Goal: Task Accomplishment & Management: Use online tool/utility

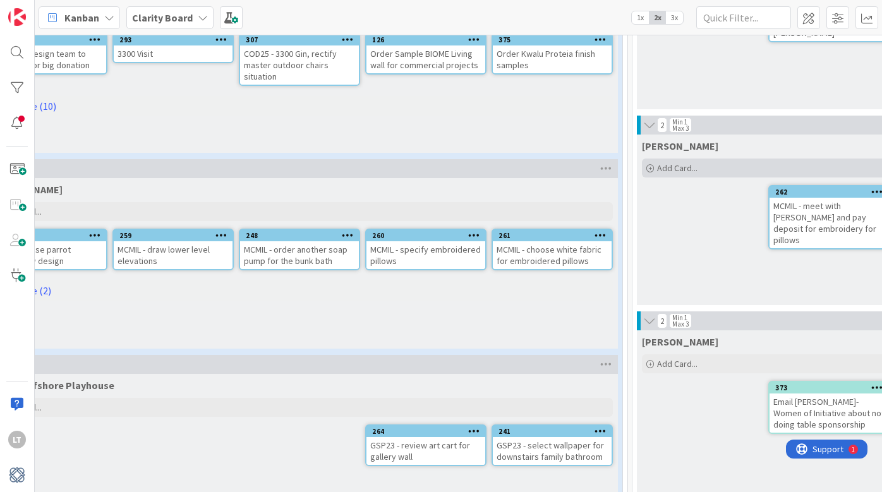
scroll to position [177, 73]
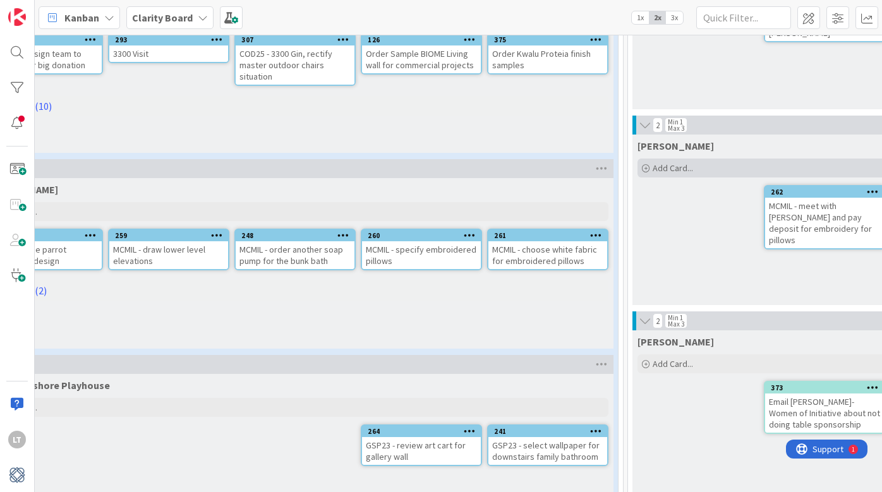
click at [674, 167] on span "Add Card..." at bounding box center [673, 167] width 40 height 11
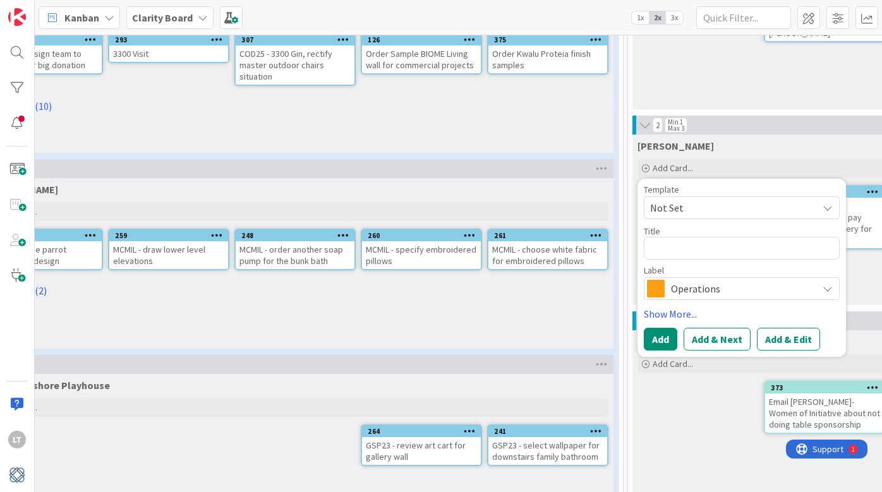
type textarea "x"
type textarea "S"
type textarea "x"
type textarea "St"
type textarea "x"
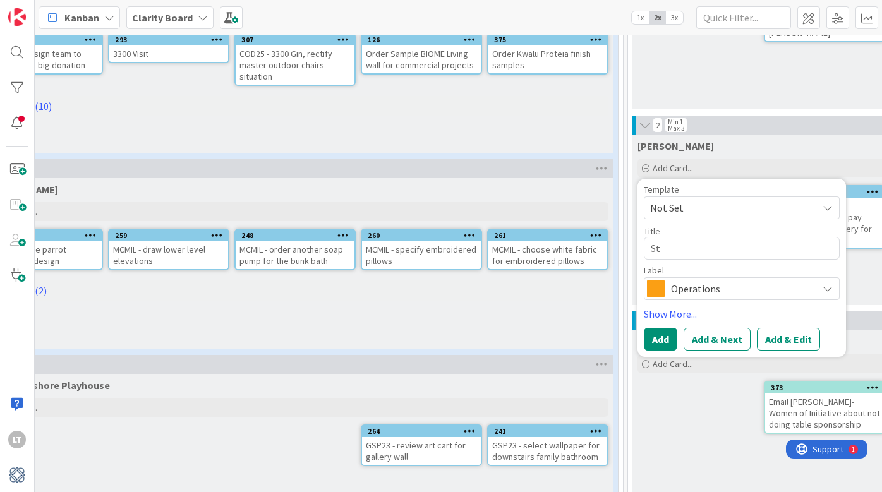
type textarea "S"
type textarea "x"
type textarea "ST"
type textarea "x"
type textarea "STA"
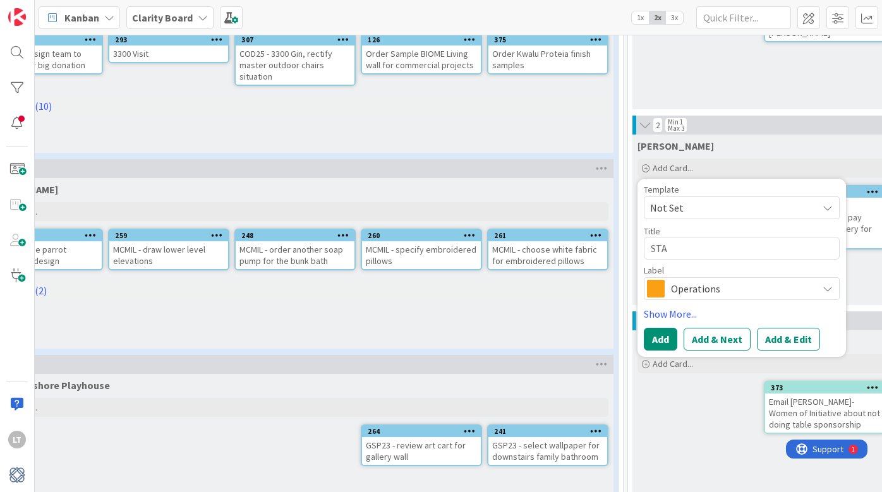
type textarea "x"
type textarea "STA2"
type textarea "x"
type textarea "STA25"
type textarea "x"
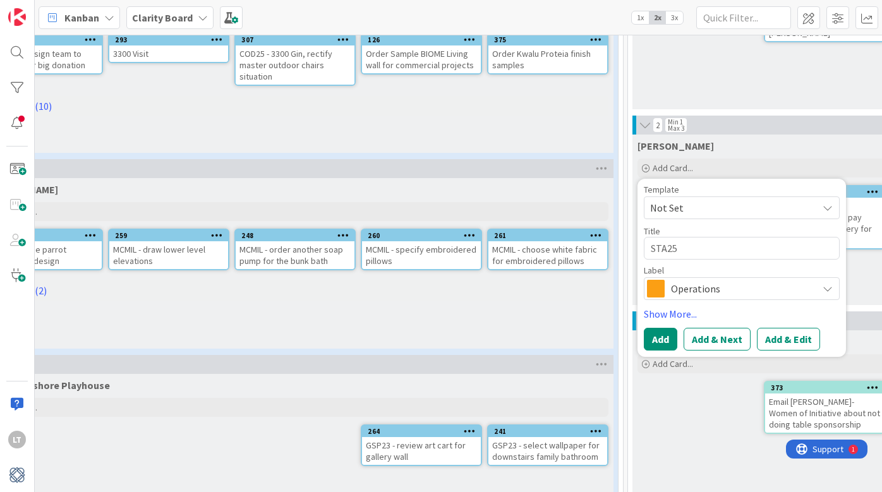
type textarea "STA25"
type textarea "x"
type textarea "STA25 -"
type textarea "x"
type textarea "STA25 -"
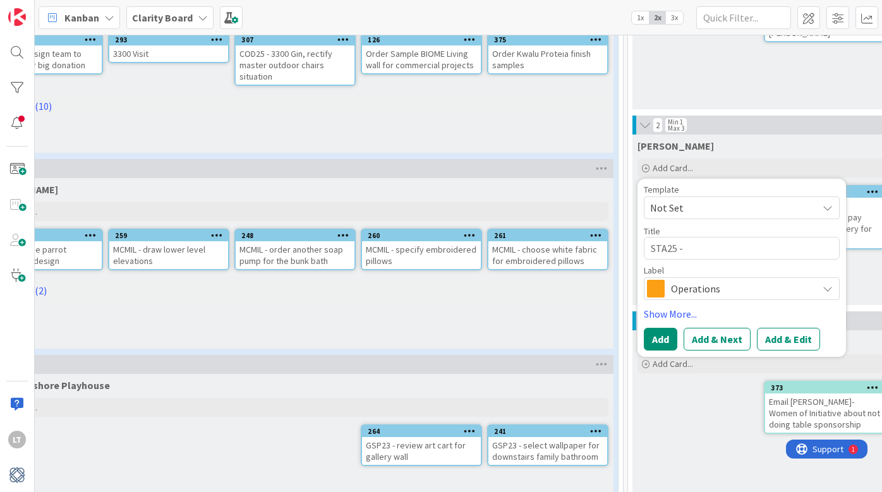
type textarea "x"
type textarea "STA25 - f"
type textarea "x"
type textarea "STA25 - fo"
type textarea "x"
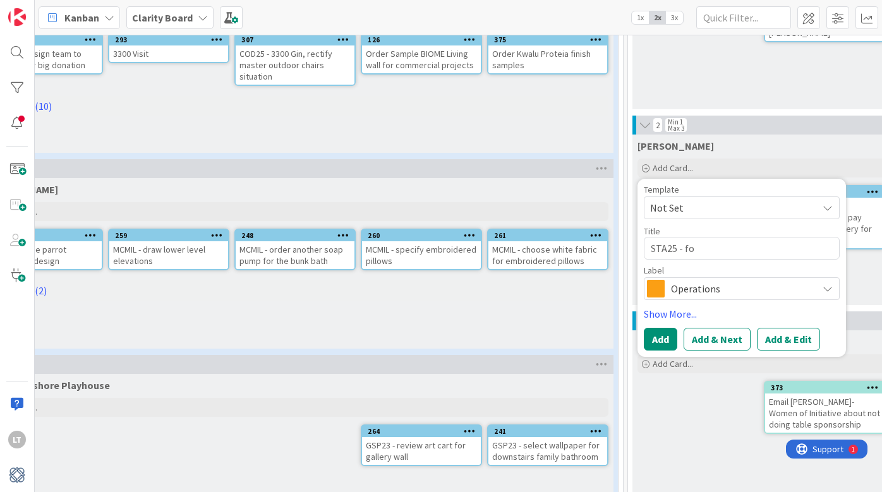
type textarea "STA25 - fol"
type textarea "x"
type textarea "STA25 - foll"
type textarea "x"
type textarea "STA25 - follo"
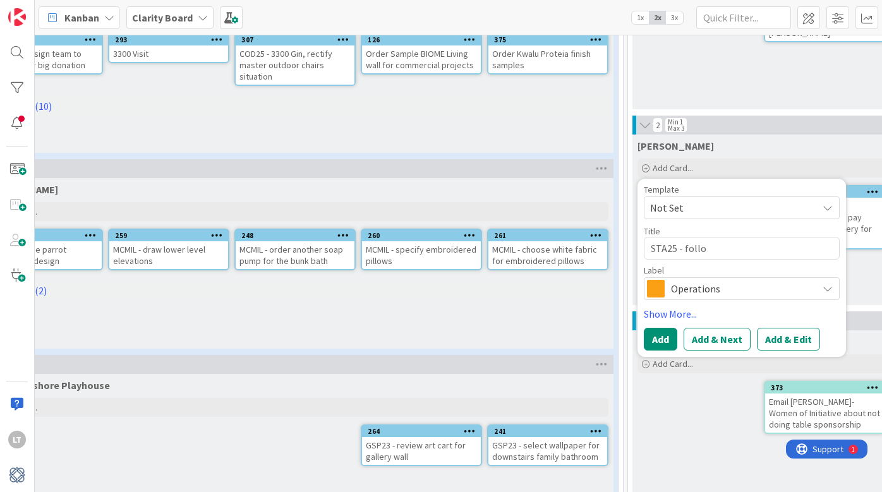
type textarea "x"
type textarea "STA25 - follow"
type textarea "x"
type textarea "STA25 - follow"
type textarea "x"
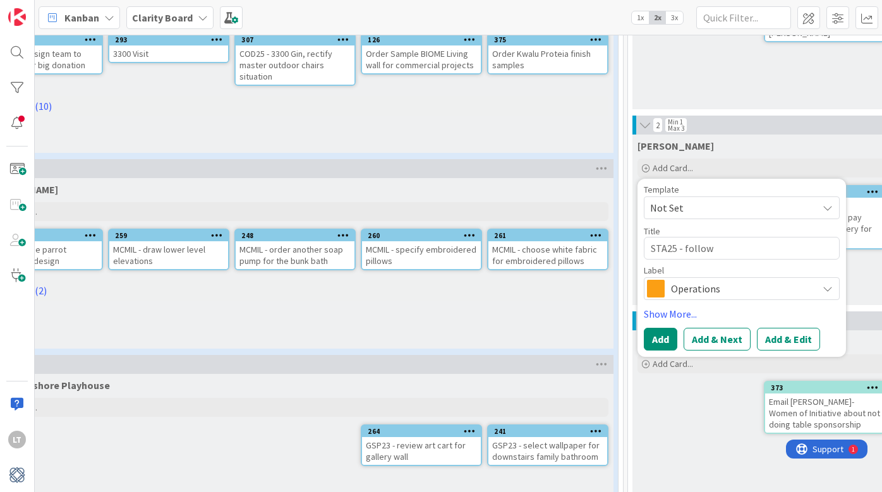
type textarea "STA25 - follow u"
type textarea "x"
type textarea "STA25 - follow up"
type textarea "x"
type textarea "STA25 - follow up"
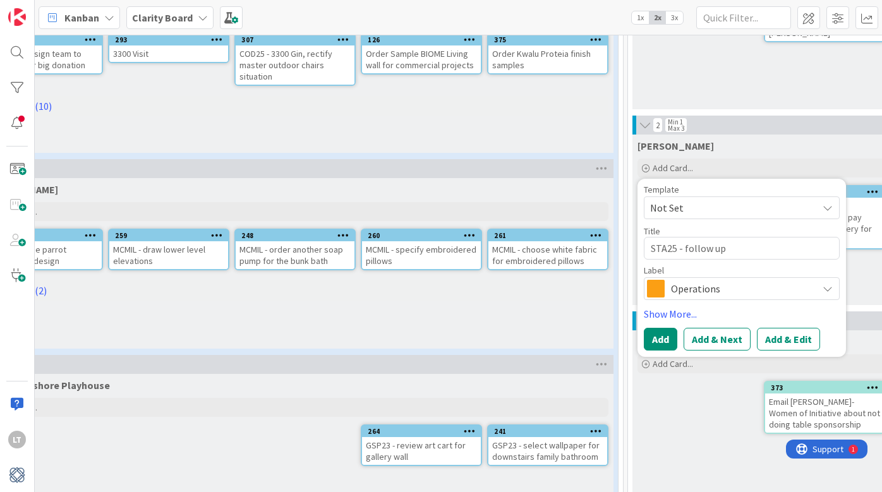
type textarea "x"
type textarea "STA25 - follow up w"
type textarea "x"
type textarea "STA25 - follow up wi"
type textarea "x"
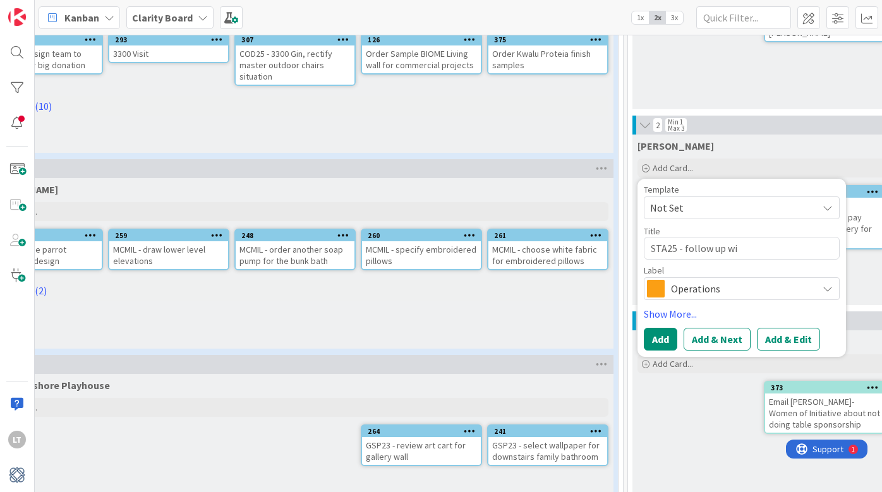
type textarea "STA25 - follow up wit"
type textarea "x"
type textarea "STA25 - follow up with"
type textarea "x"
type textarea "STA25 - follow up with"
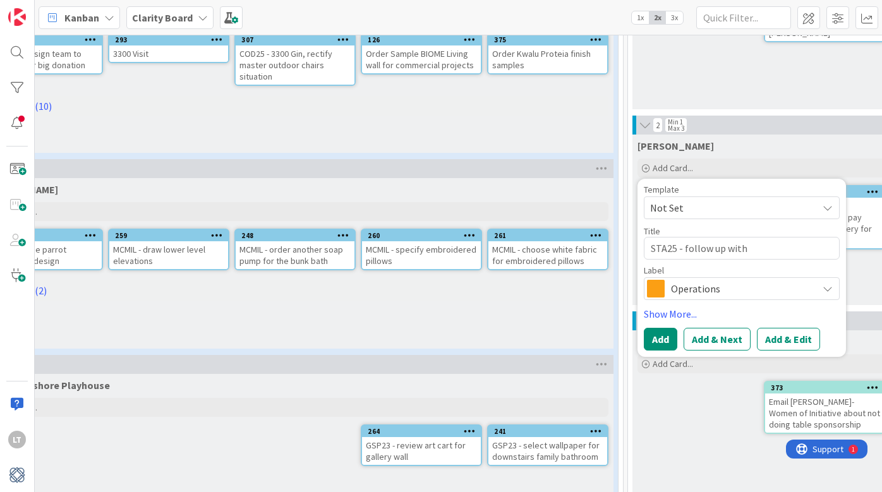
type textarea "x"
type textarea "STA25 - follow up with c"
type textarea "x"
type textarea "STA25 - follow up with"
type textarea "x"
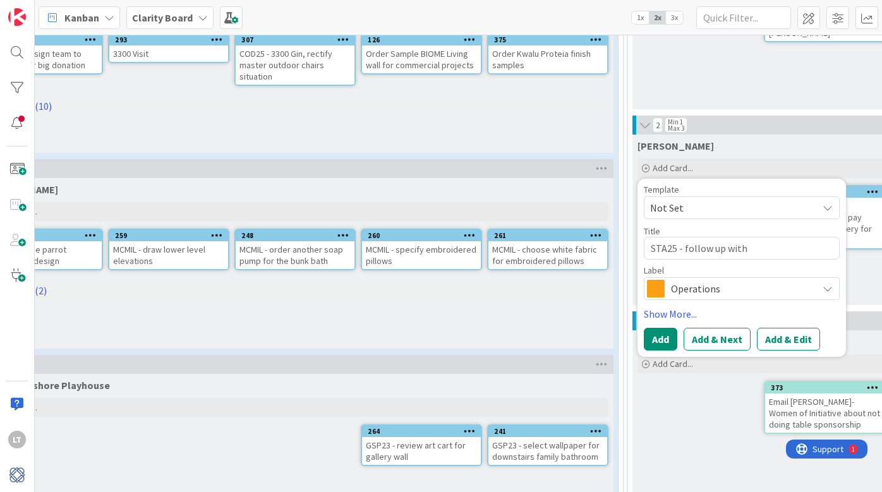
type textarea "STA25 - follow up with h"
type textarea "x"
type textarea "STA25 - follow up with hi"
type textarea "x"
type textarea "STA25 - follow up with hic"
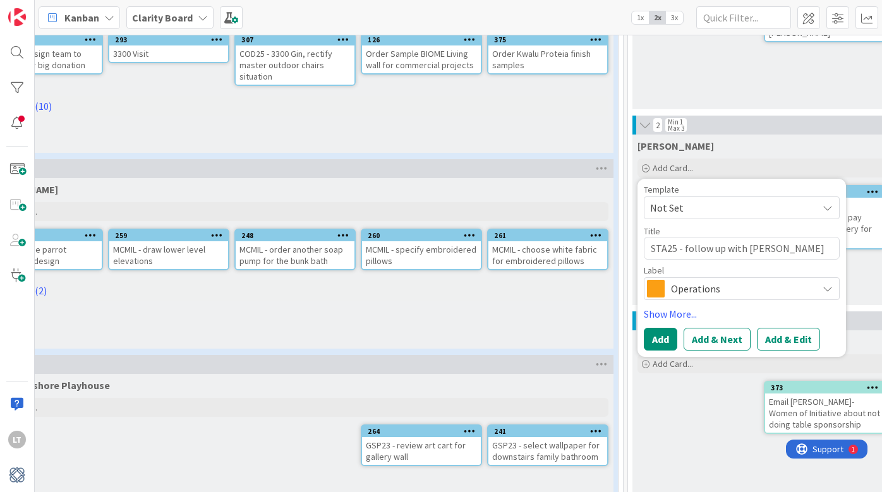
type textarea "x"
type textarea "STA25 - follow up with hick"
type textarea "x"
type textarea "STA25 - follow up with hicko"
type textarea "x"
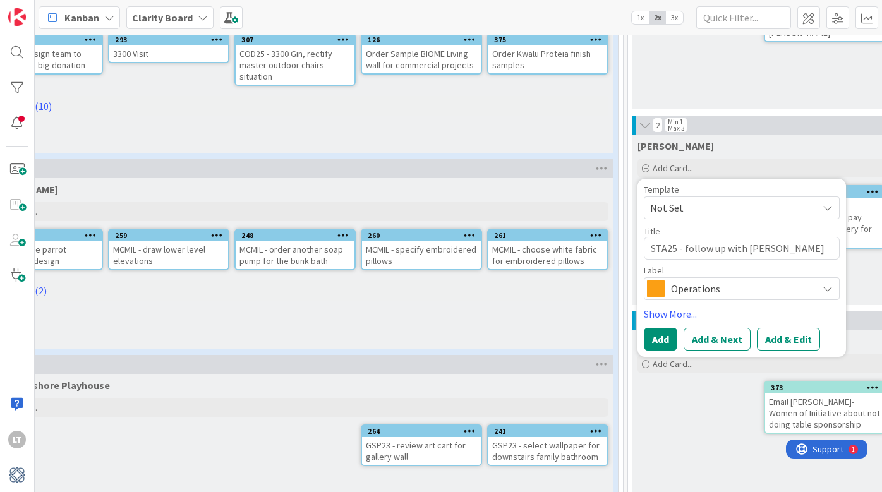
type textarea "STA25 - follow up with hickor"
type textarea "x"
type textarea "STA25 - follow up with hickory"
type textarea "x"
type textarea "STA25 - follow up with hickory"
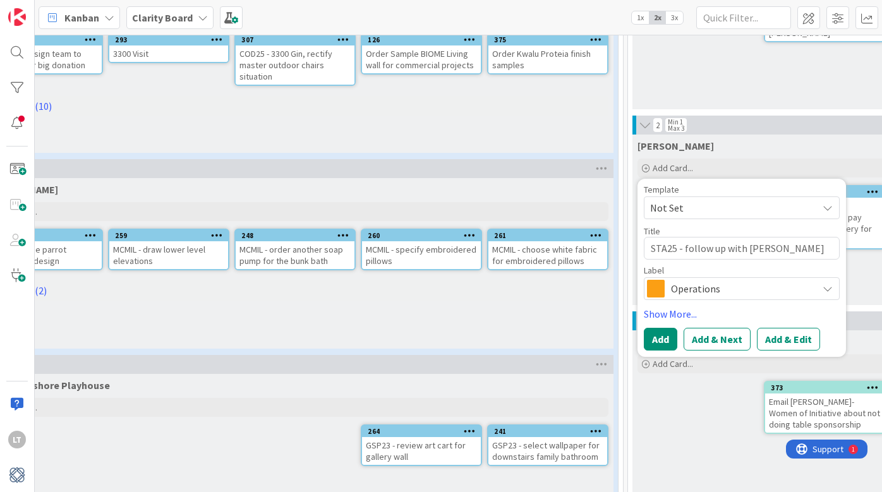
type textarea "x"
type textarea "STA25 - follow up with hickory c"
type textarea "x"
type textarea "STA25 - follow up with hickory ch"
type textarea "x"
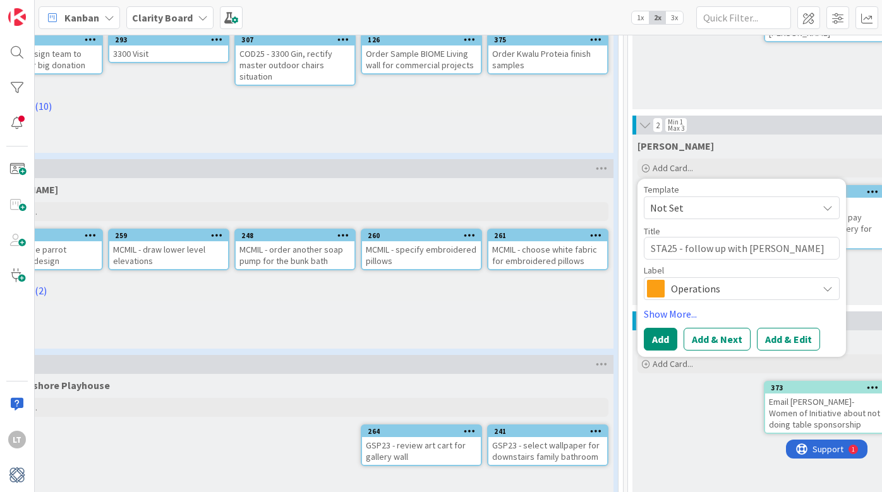
type textarea "STA25 - follow up with hickory chi"
type textarea "x"
type textarea "STA25 - follow up with hickory chir"
type textarea "x"
type textarea "STA25 - follow up with hickory chi"
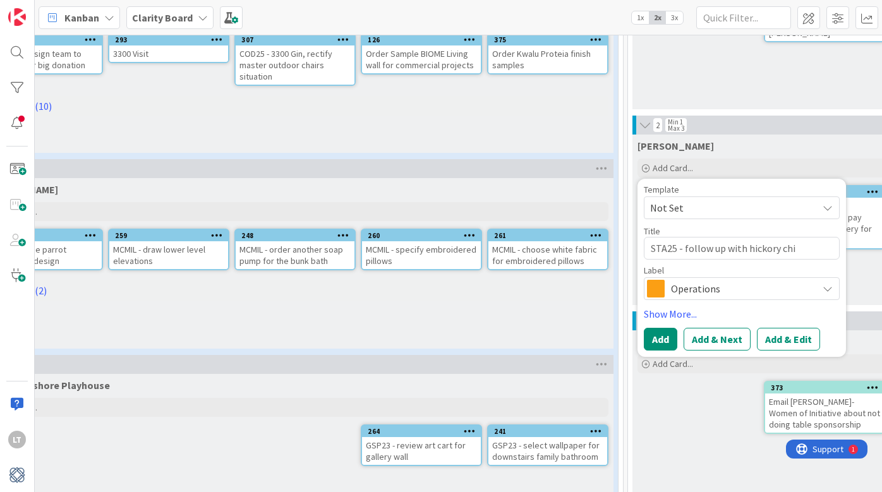
type textarea "x"
type textarea "STA25 - follow up with hickory ch"
type textarea "x"
type textarea "STA25 - follow up with hickory cha"
type textarea "x"
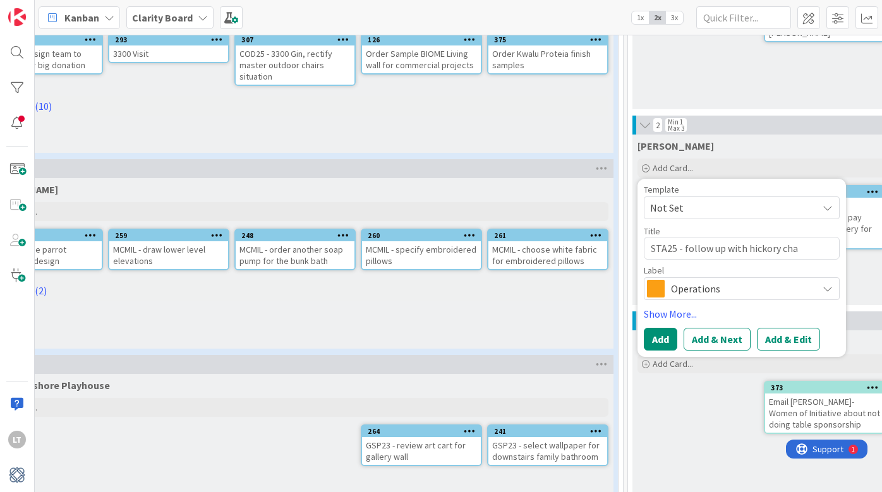
type textarea "STA25 - follow up with hickory chai"
type textarea "x"
type textarea "STA25 - follow up with hickory chair"
type textarea "x"
type textarea "STA25 - follow up with hickory chair"
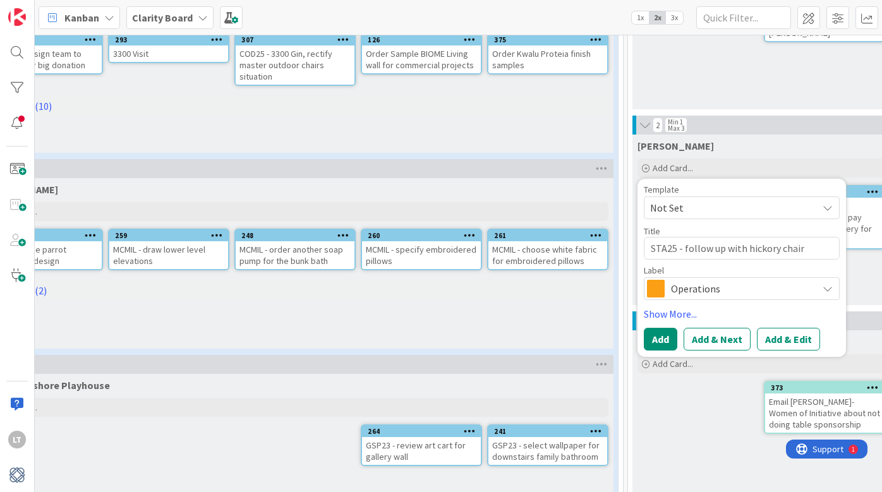
type textarea "x"
type textarea "STA25 - follow up with hickory chair t"
type textarea "x"
type textarea "STA25 - follow up with hickory chair to"
type textarea "x"
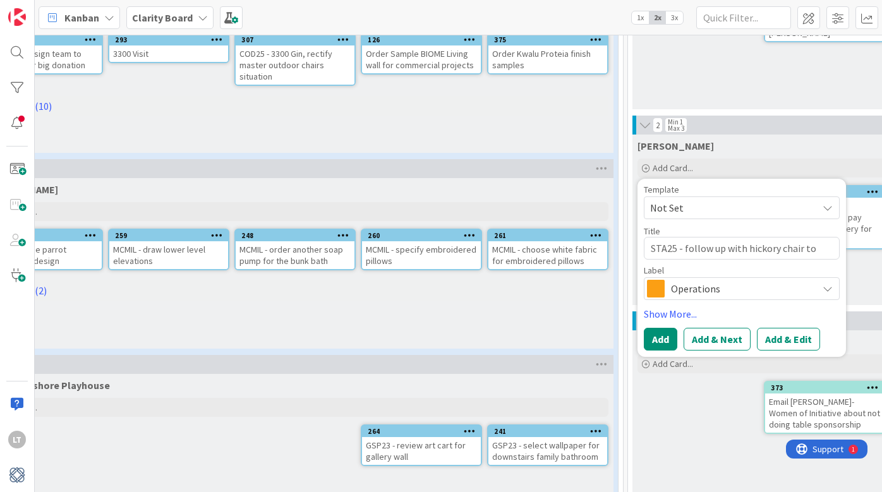
type textarea "STA25 - follow up with hickory chair to"
type textarea "x"
type textarea "STA25 - follow up with hickory chair to m"
type textarea "x"
type textarea "STA25 - follow up with hickory chair to ma"
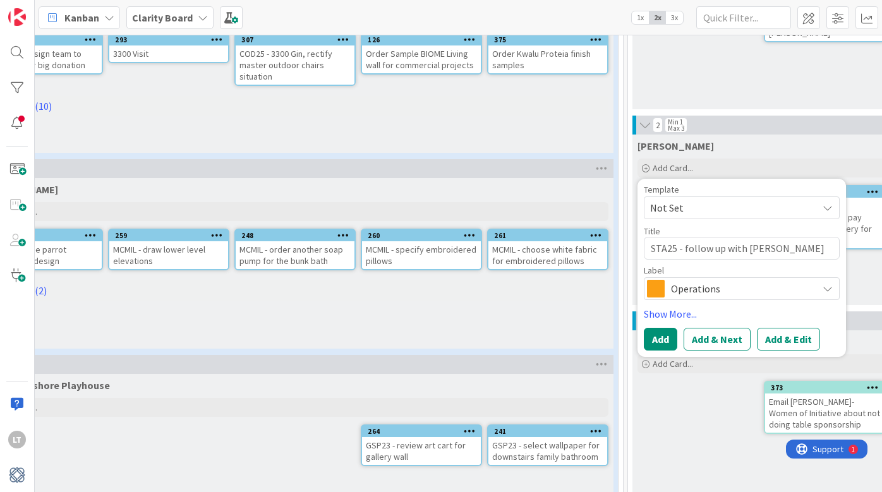
type textarea "x"
type textarea "STA25 - follow up with hickory chair to mak"
type textarea "x"
type textarea "STA25 - follow up with hickory chair to make"
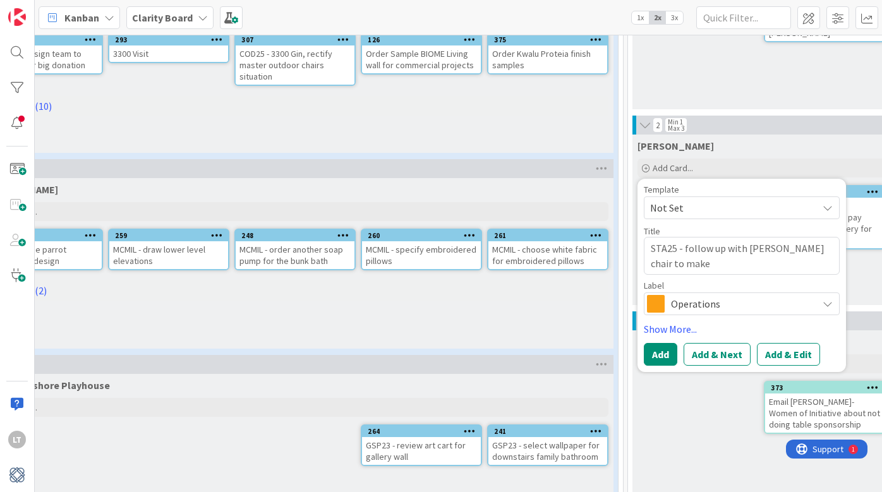
type textarea "x"
type textarea "STA25 - follow up with hickory chair to make"
type textarea "x"
type textarea "STA25 - follow up with hickory chair to make s"
type textarea "x"
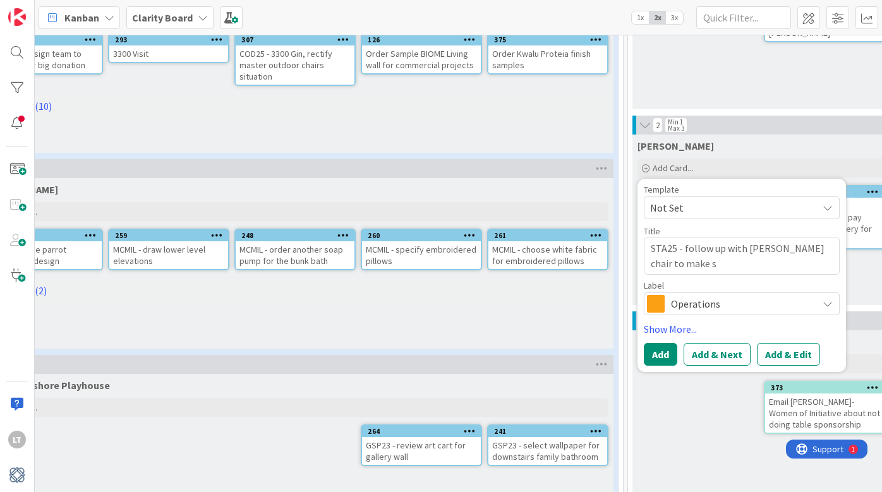
type textarea "STA25 - follow up with hickory chair to make su"
type textarea "x"
type textarea "STA25 - follow up with hickory chair to make sur"
type textarea "x"
type textarea "STA25 - follow up with hickory chair to make sure"
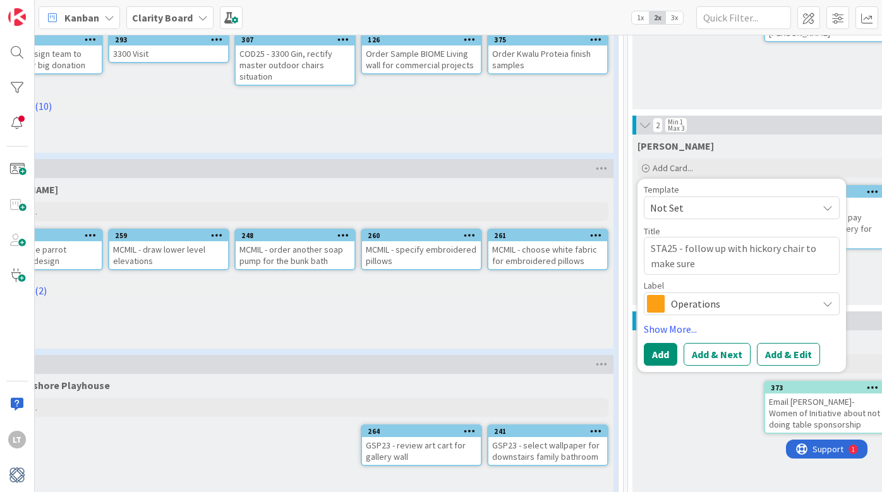
type textarea "x"
type textarea "STA25 - follow up with hickory chair to make sure"
type textarea "x"
type textarea "STA25 - follow up with hickory chair to make sure f"
type textarea "x"
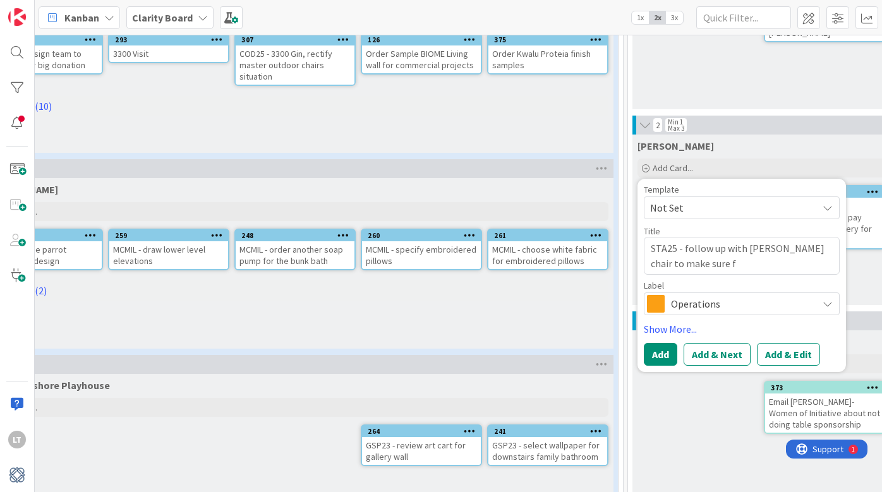
type textarea "STA25 - follow up with hickory chair to make sure fa"
type textarea "x"
type textarea "STA25 - follow up with hickory chair to make sure fab"
type textarea "x"
type textarea "STA25 - follow up with hickory chair to make sure fabr"
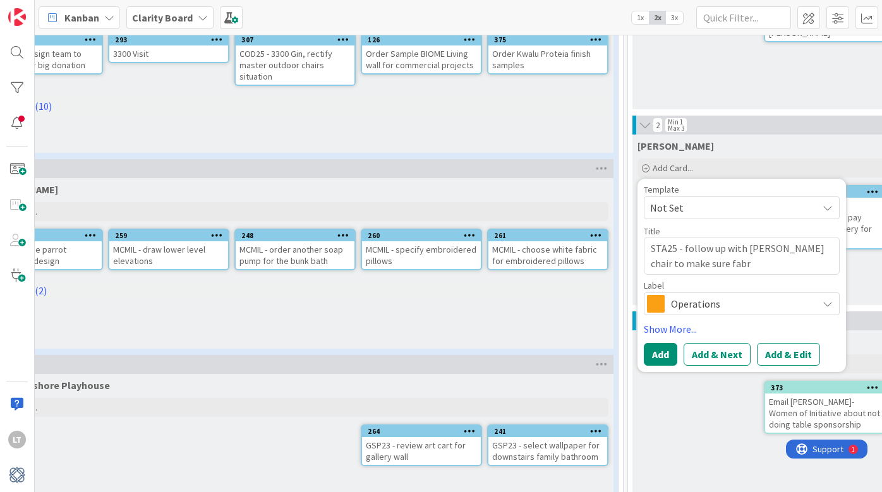
type textarea "x"
type textarea "STA25 - follow up with hickory chair to make sure fabri"
type textarea "x"
type textarea "STA25 - follow up with hickory chair to make sure fabric"
type textarea "x"
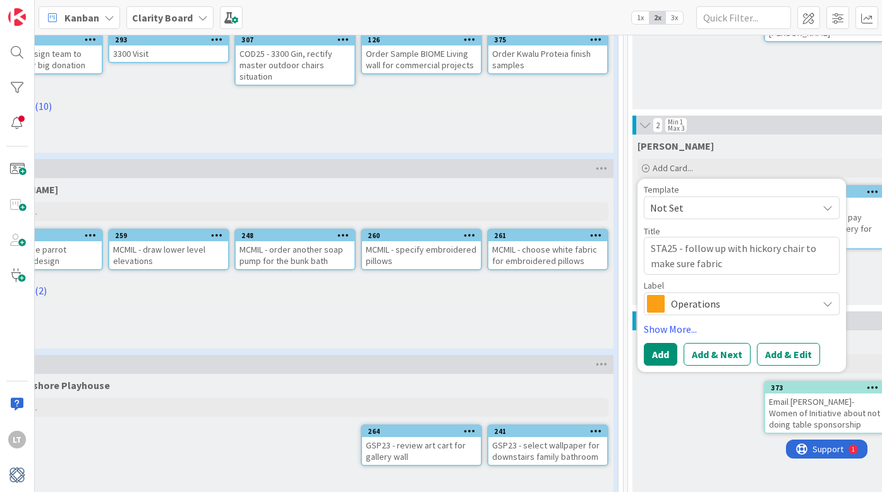
type textarea "STA25 - follow up with hickory chair to make sure fabric"
type textarea "x"
type textarea "STA25 - follow up with hickory chair to make sure fabric f"
type textarea "x"
type textarea "STA25 - follow up with hickory chair to make sure fabric fo"
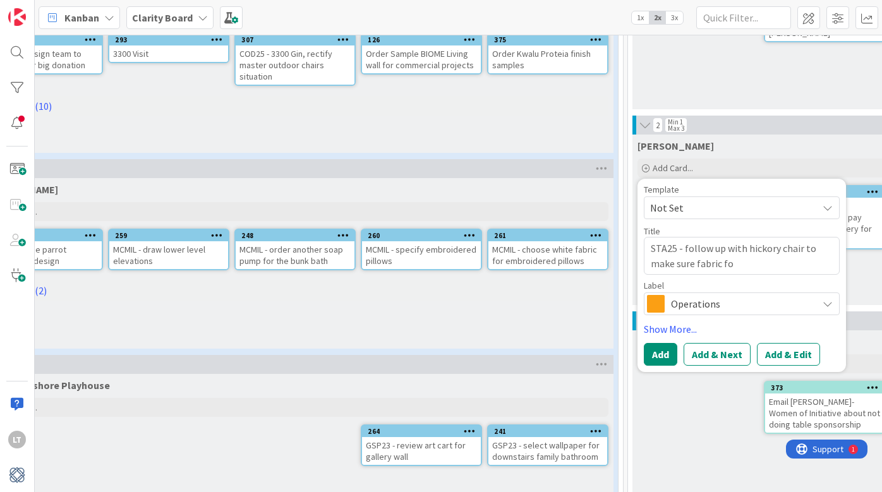
type textarea "x"
type textarea "STA25 - follow up with hickory chair to make sure fabric for"
type textarea "x"
type textarea "STA25 - follow up with hickory chair to make sure fabric for"
type textarea "x"
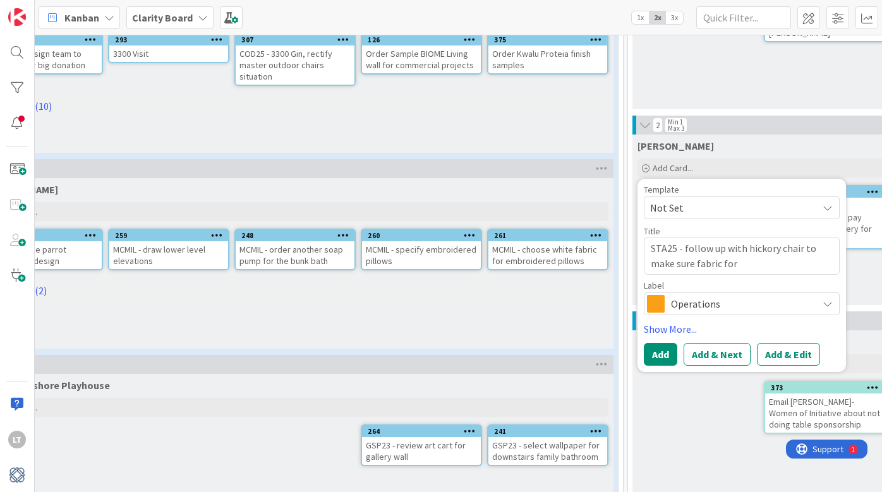
type textarea "STA25 - follow up with hickory chair to make sure fabric for L"
type textarea "x"
type textarea "STA25 - follow up with hickory chair to make sure fabric for Li"
type textarea "x"
type textarea "STA25 - follow up with hickory chair to make sure fabric for Liz"
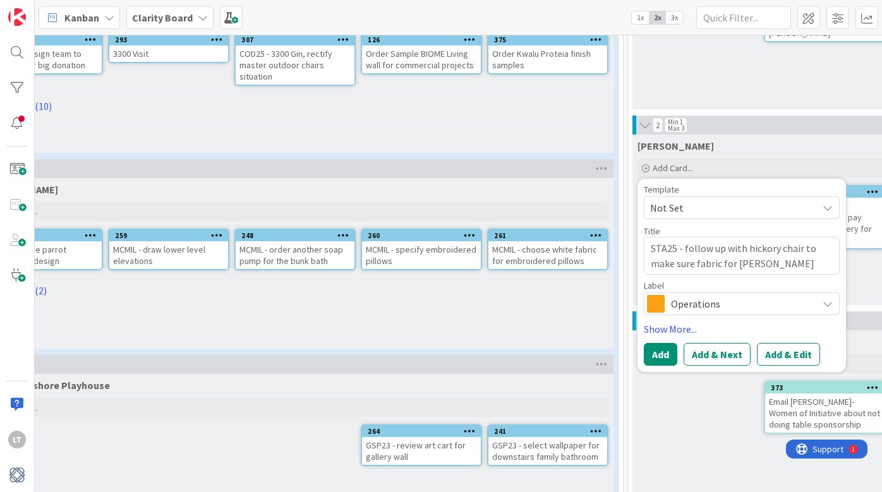
type textarea "x"
type textarea "STA25 - follow up with hickory chair to make sure fabric for Liz'"
type textarea "x"
type textarea "STA25 - follow up with hickory chair to make sure fabric for Liz's"
type textarea "x"
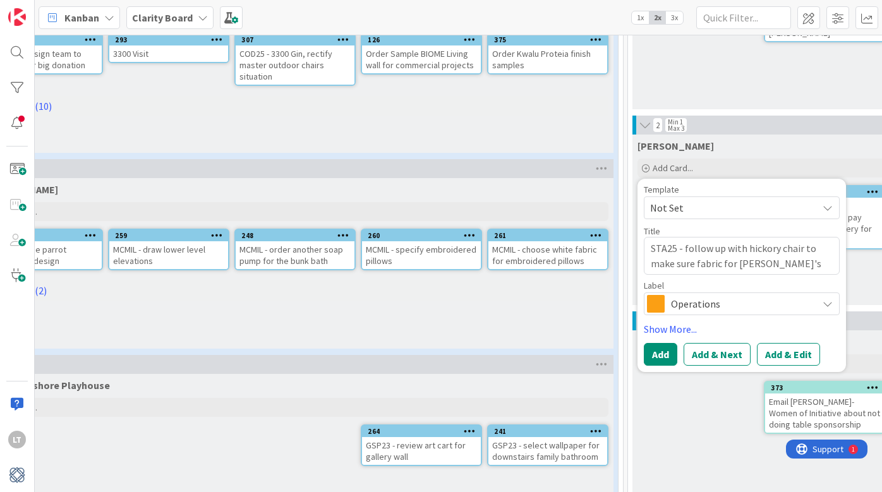
type textarea "STA25 - follow up with hickory chair to make sure fabric for Liz's"
type textarea "x"
type textarea "STA25 - follow up with hickory chair to make sure fabric for Liz's s"
type textarea "x"
type textarea "STA25 - follow up with hickory chair to make sure fabric for Liz's se"
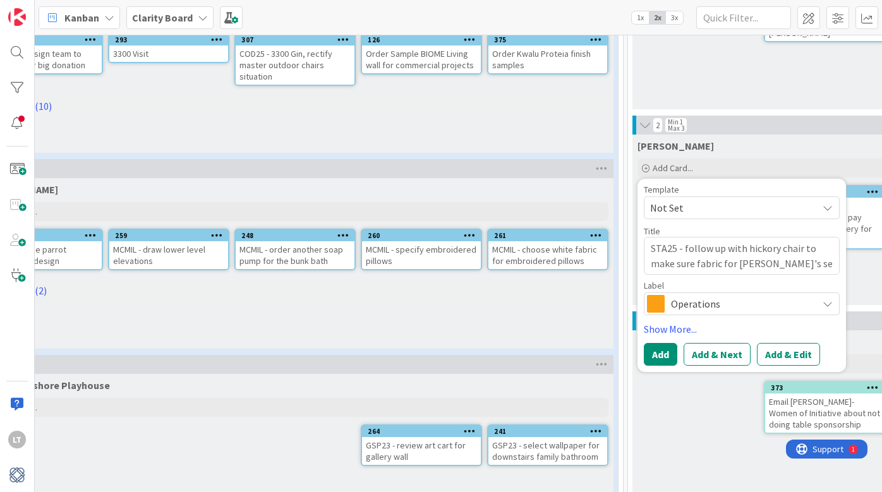
type textarea "x"
type textarea "STA25 - follow up with hickory chair to make sure fabric for Liz's set"
type textarea "x"
type textarea "STA25 - follow up with hickory chair to make sure fabric for Liz's sett"
type textarea "x"
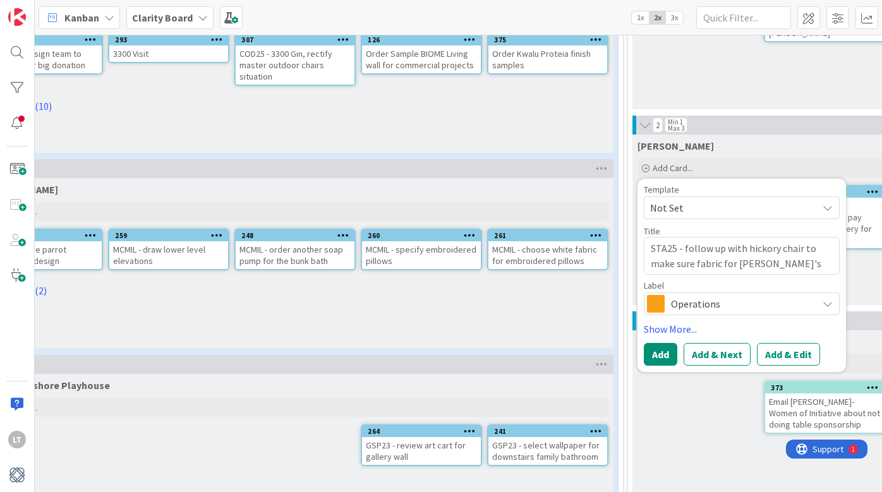
type textarea "STA25 - follow up with hickory chair to make sure fabric for Liz's sette"
type textarea "x"
type textarea "STA25 - follow up with hickory chair to make sure fabric for Liz's settee"
type textarea "x"
type textarea "STA25 - follow up with hickory chair to make sure fabric for Liz's settee"
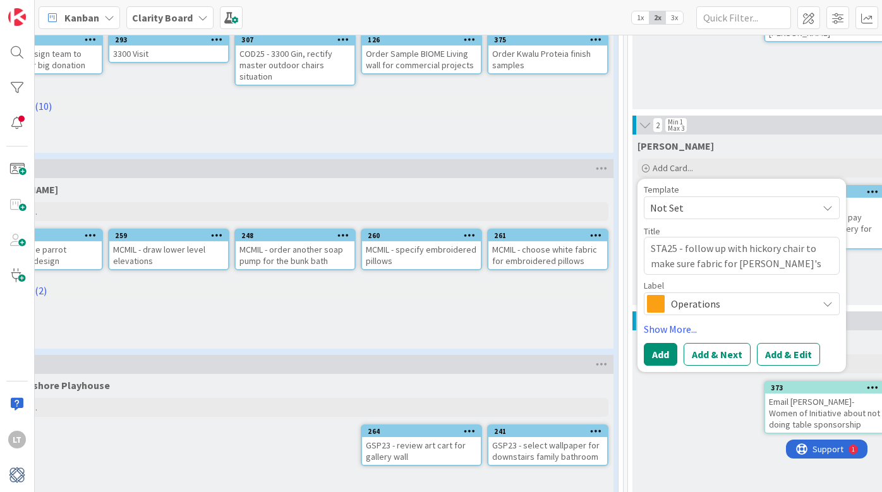
type textarea "x"
type textarea "STA25 - follow up with hickory chair to make sure fabric for Liz's settee g"
type textarea "x"
type textarea "STA25 - follow up with hickory chair to make sure fabric for Liz's settee ge"
type textarea "x"
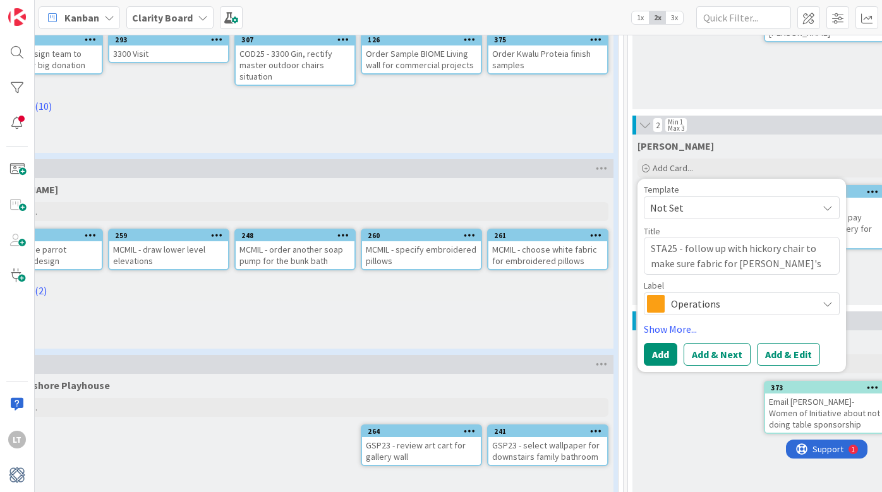
type textarea "STA25 - follow up with hickory chair to make sure fabric for Liz's settee get"
type textarea "x"
type textarea "STA25 - follow up with hickory chair to make sure fabric for Liz's settee gets"
type textarea "x"
type textarea "STA25 - follow up with hickory chair to make sure fabric for Liz's settee gets"
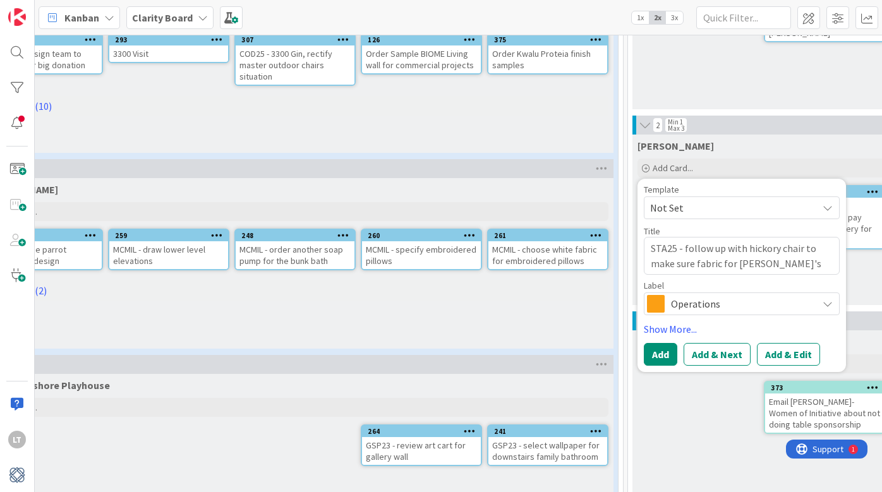
type textarea "x"
type textarea "STA25 - follow up with hickory chair to make sure fabric for Liz's settee gets c"
type textarea "x"
type textarea "STA25 - follow up with hickory chair to make sure fabric for Liz's settee gets …"
type textarea "x"
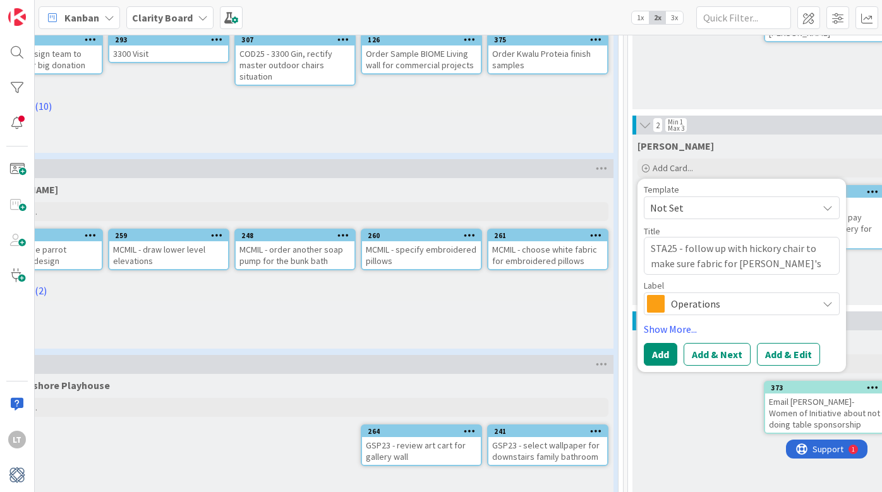
type textarea "STA25 - follow up with hickory chair to make sure fabric for Liz's settee gets …"
type textarea "x"
type textarea "STA25 - follow up with hickory chair to make sure fabric for Liz's settee gets …"
type textarea "x"
type textarea "STA25 - follow up with hickory chair to make sure fabric for Liz's settee gets …"
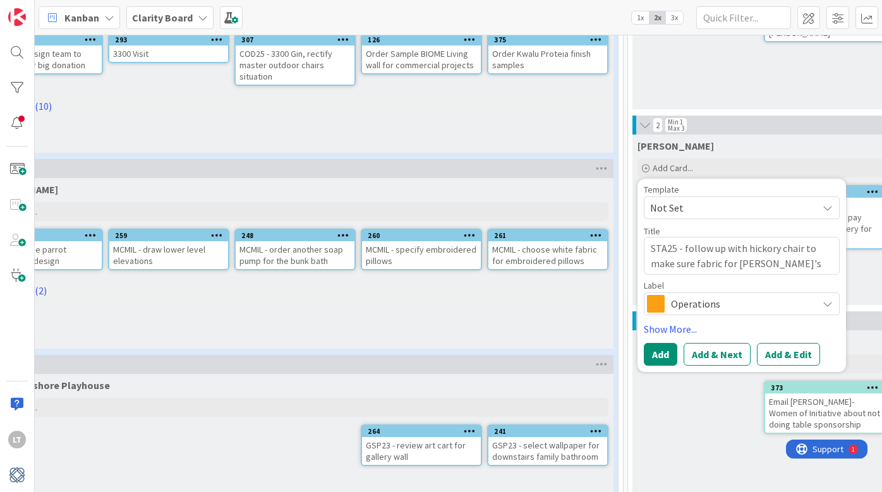
type textarea "x"
type textarea "STA25 - follow up with hickory chair to make sure fabric for Liz's settee gets …"
type textarea "x"
type textarea "STA25 - follow up with hickory chair to make sure fabric for Liz's settee gets …"
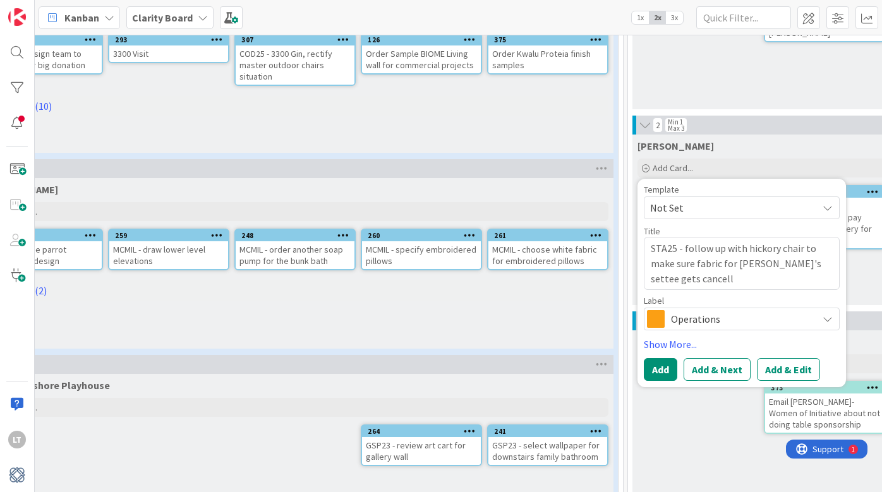
type textarea "x"
type textarea "STA25 - follow up with hickory chair to make sure fabric for Liz's settee gets …"
type textarea "x"
type textarea "STA25 - follow up with hickory chair to make sure fabric for [PERSON_NAME]'s se…"
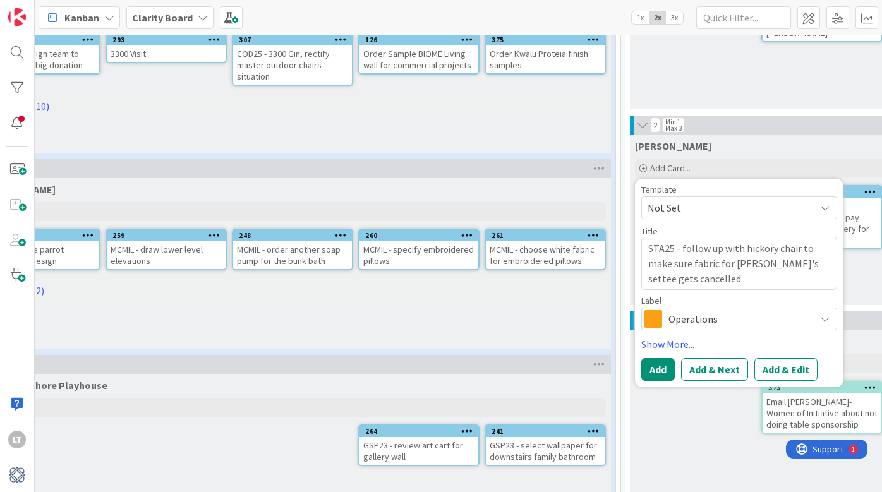
click at [753, 320] on span "Operations" at bounding box center [739, 319] width 140 height 18
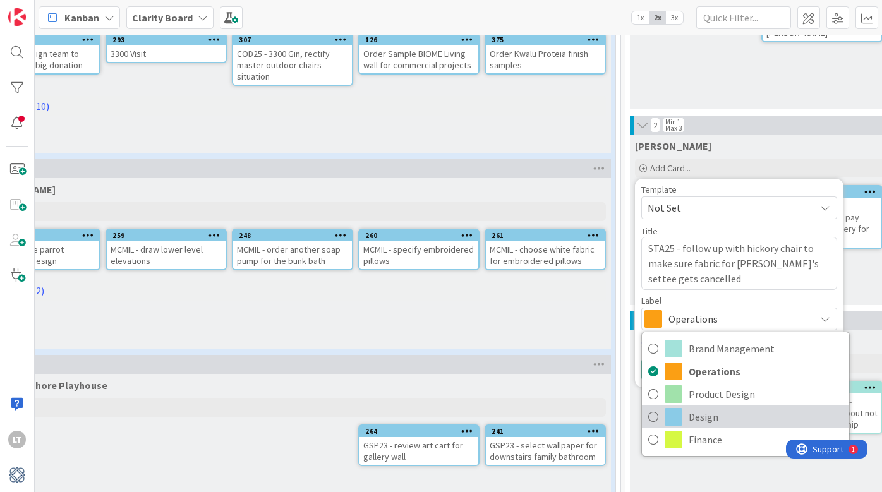
click at [657, 419] on icon at bounding box center [653, 417] width 10 height 19
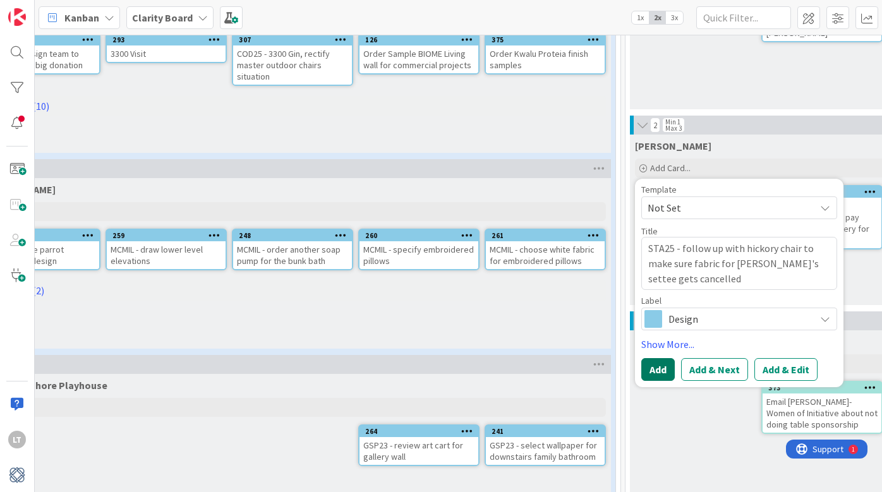
click at [659, 375] on button "Add" at bounding box center [658, 369] width 33 height 23
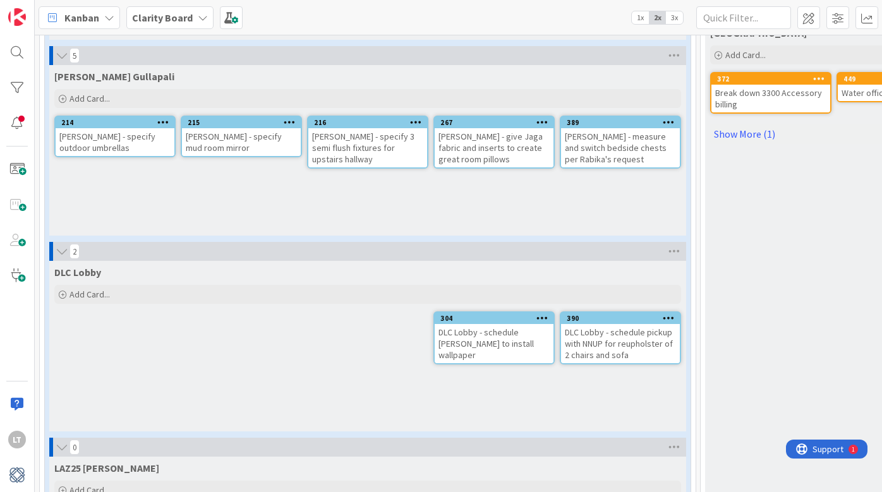
scroll to position [1100, 0]
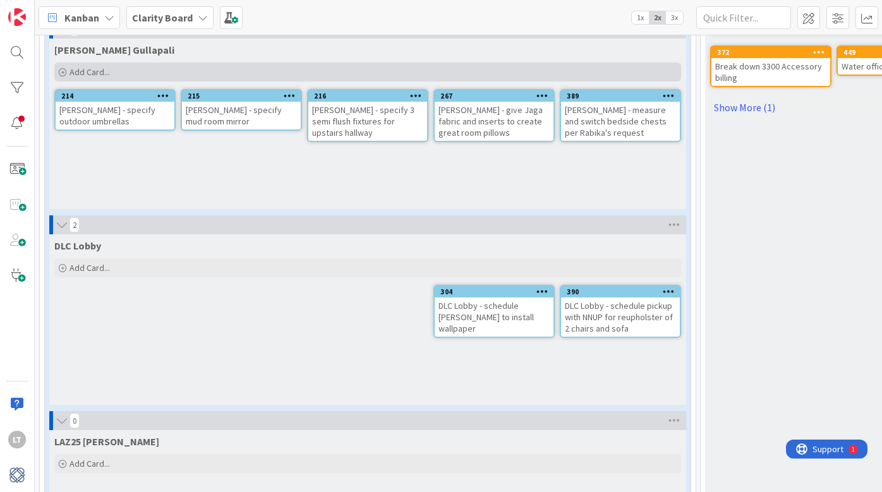
click at [82, 69] on span "Add Card..." at bounding box center [90, 71] width 40 height 11
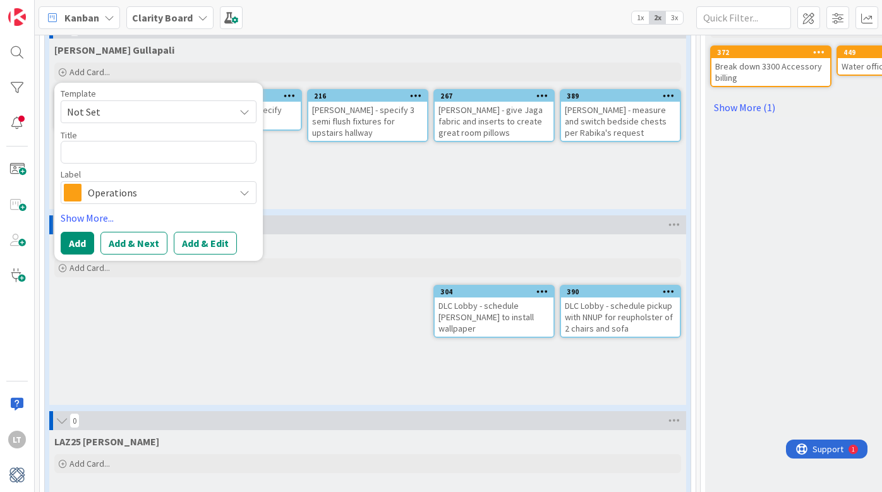
type textarea "x"
type textarea "G"
type textarea "x"
type textarea "GU"
type textarea "x"
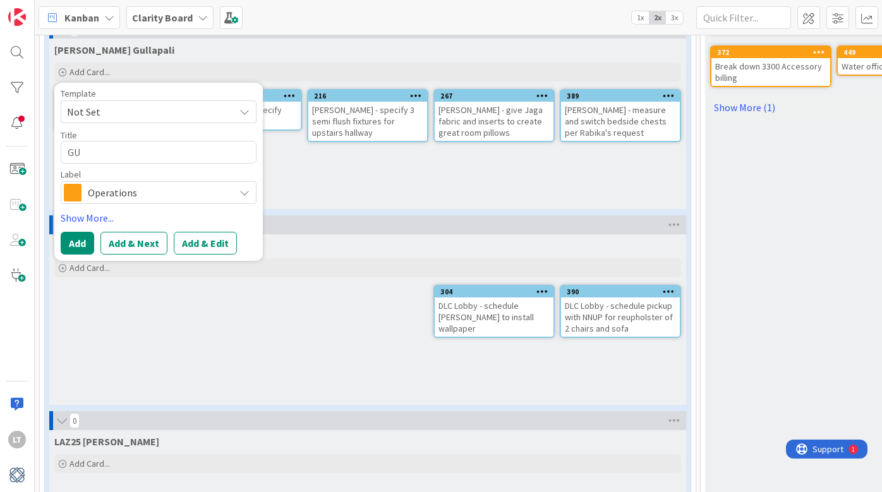
type textarea "GUL"
type textarea "x"
type textarea "GULL"
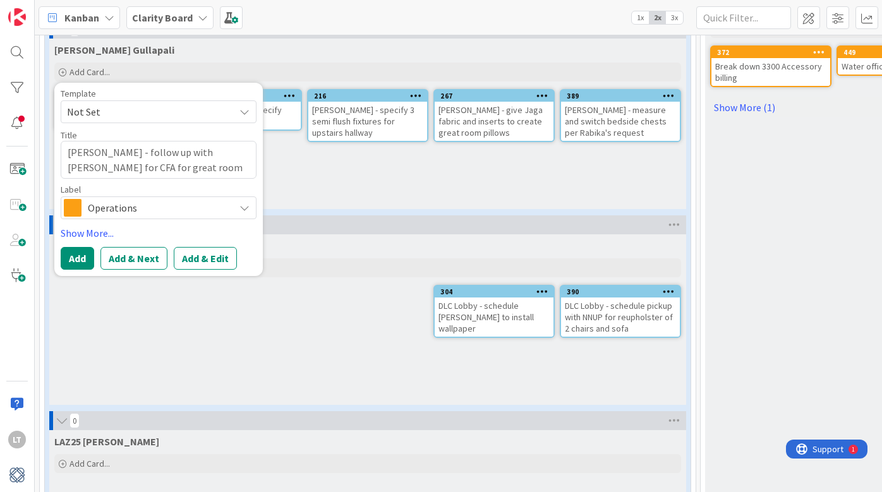
click at [144, 211] on span "Operations" at bounding box center [158, 208] width 140 height 18
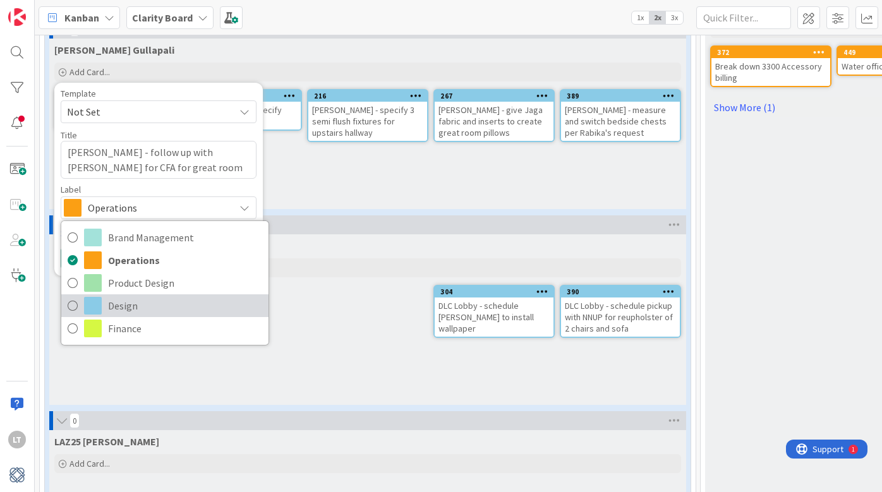
click at [70, 305] on icon at bounding box center [73, 305] width 10 height 19
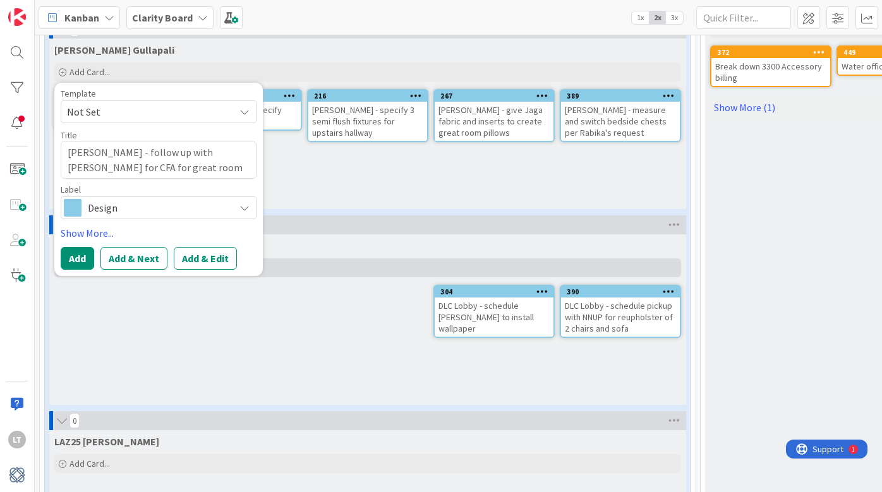
click at [87, 262] on button "Add" at bounding box center [77, 258] width 33 height 23
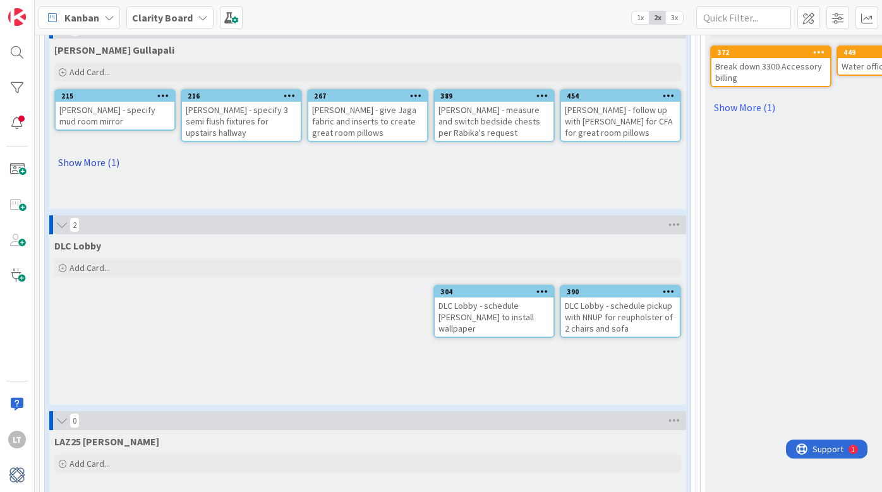
click at [97, 162] on link "Show More (1)" at bounding box center [367, 162] width 627 height 20
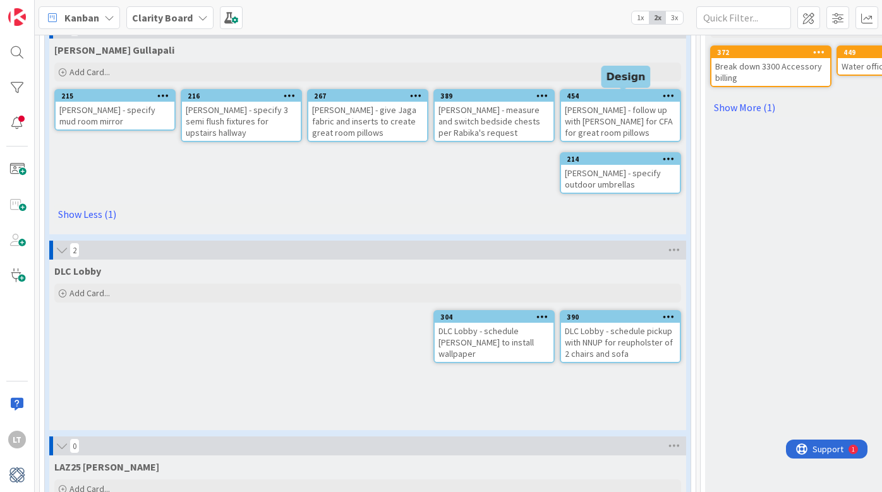
click at [614, 95] on div "454" at bounding box center [623, 96] width 113 height 9
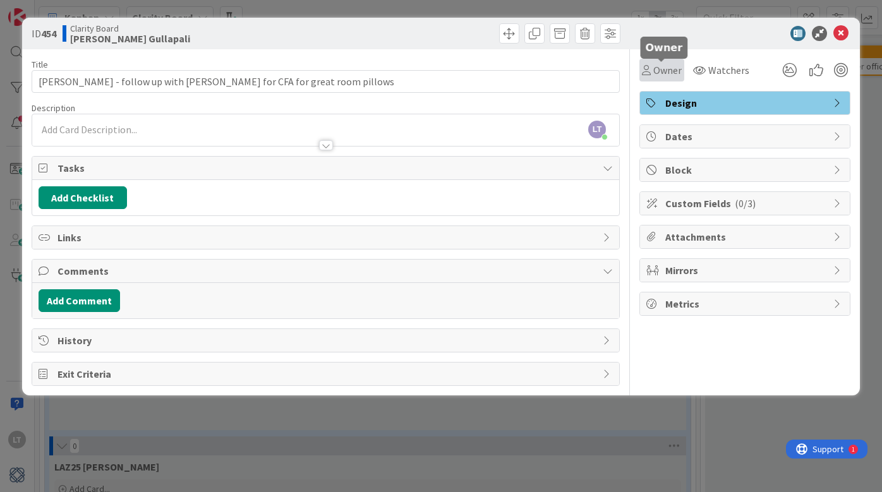
click at [673, 72] on span "Owner" at bounding box center [668, 70] width 28 height 15
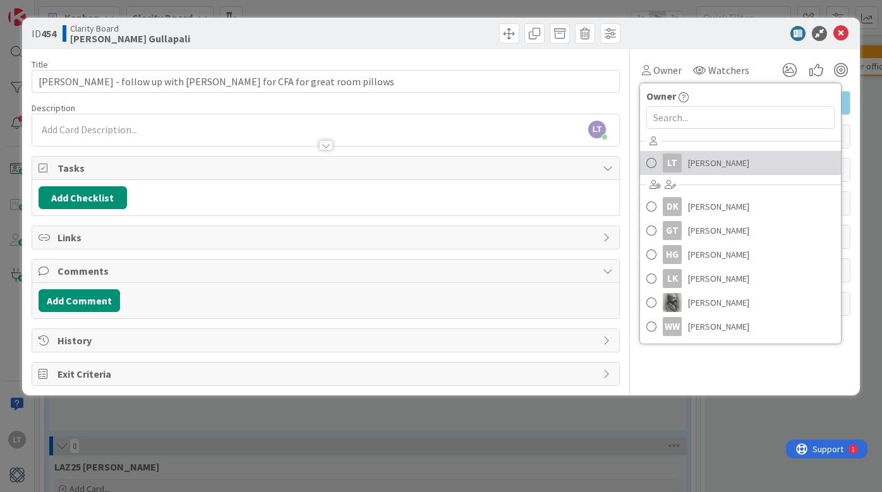
click at [655, 164] on span at bounding box center [652, 163] width 10 height 19
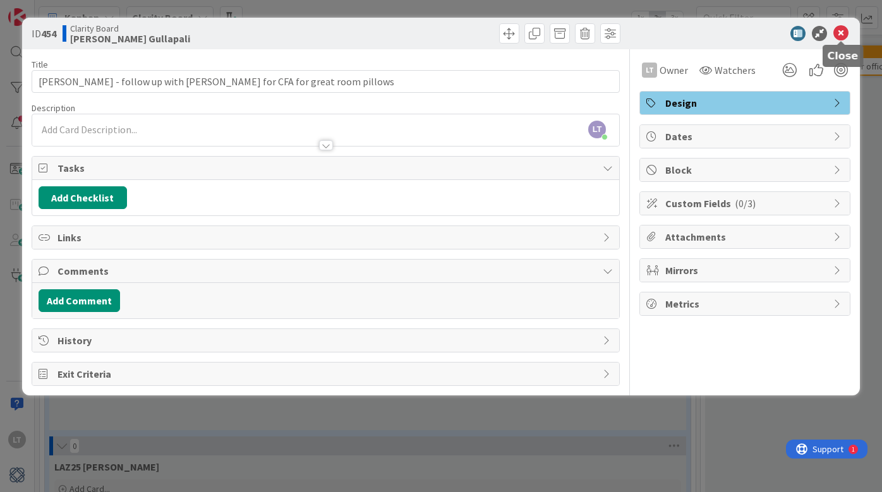
click at [843, 33] on icon at bounding box center [841, 33] width 15 height 15
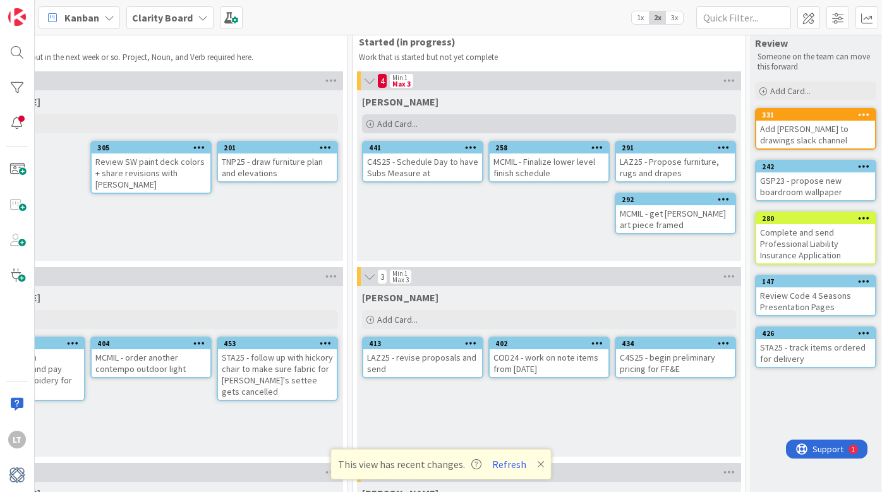
scroll to position [22, 748]
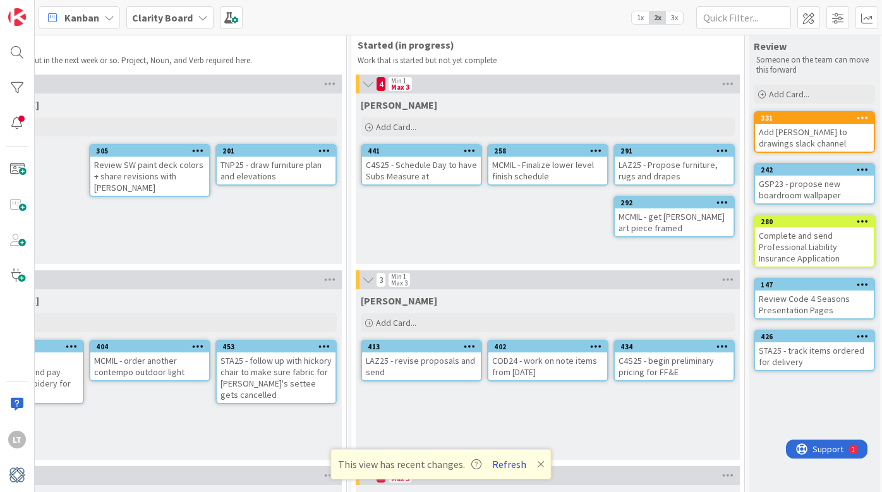
click at [504, 468] on button "Refresh" at bounding box center [509, 464] width 43 height 16
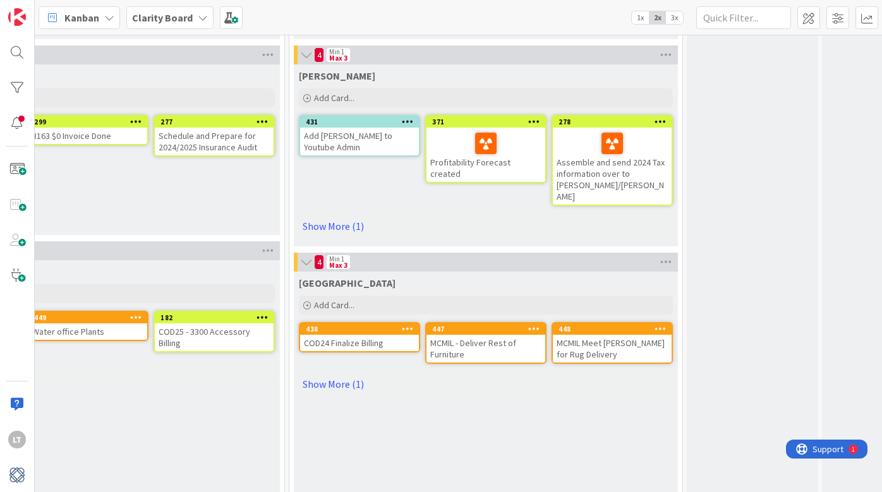
scroll to position [839, 810]
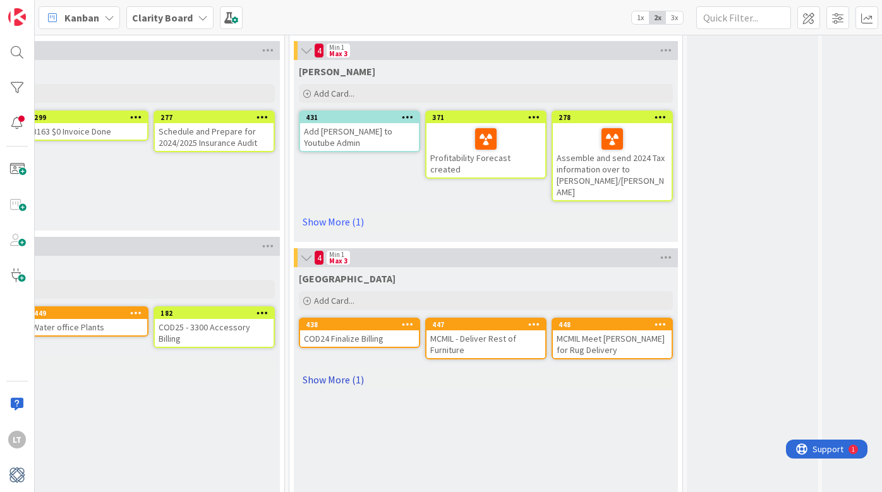
click at [331, 370] on link "Show More (1)" at bounding box center [486, 380] width 374 height 20
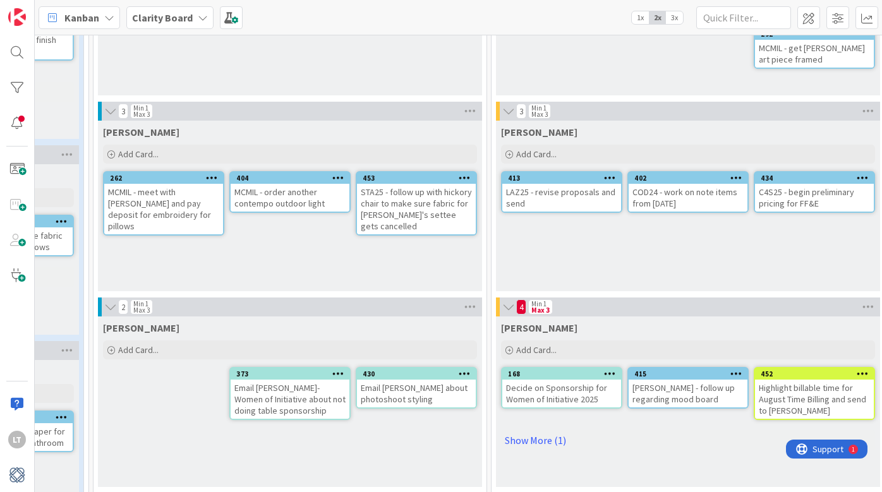
scroll to position [190, 607]
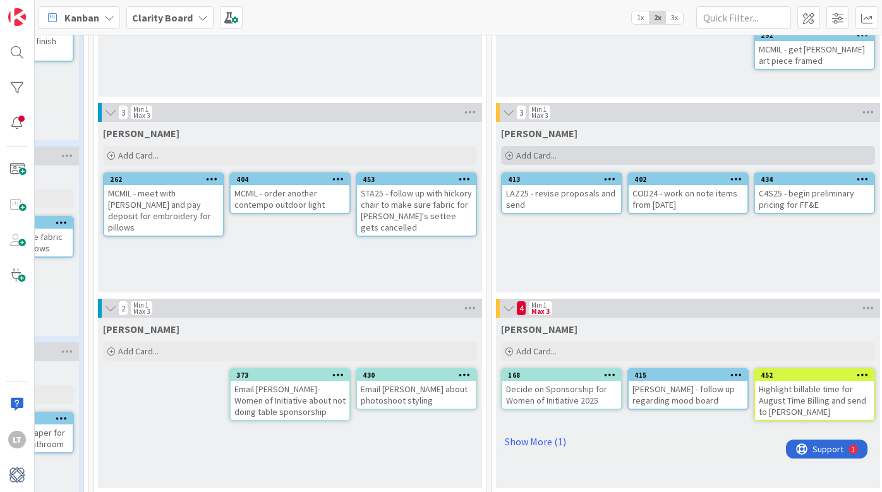
click at [549, 153] on span "Add Card..." at bounding box center [536, 155] width 40 height 11
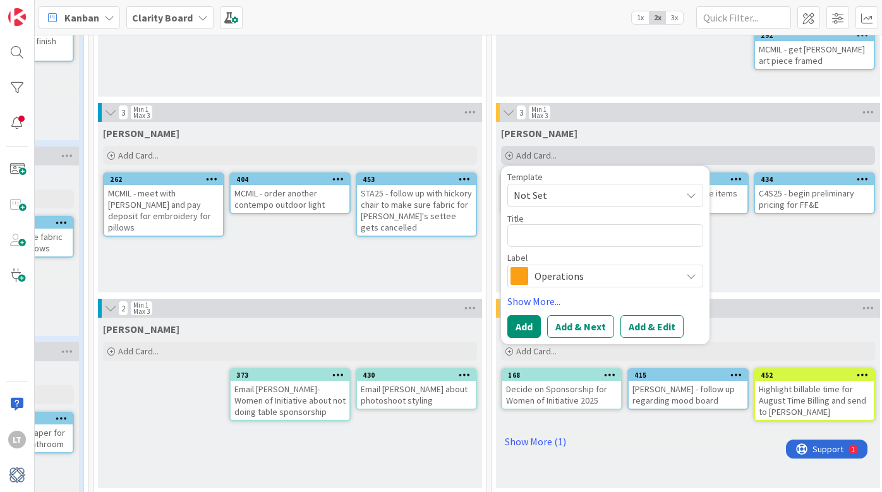
type textarea "x"
type textarea "M"
type textarea "x"
type textarea "MC"
type textarea "x"
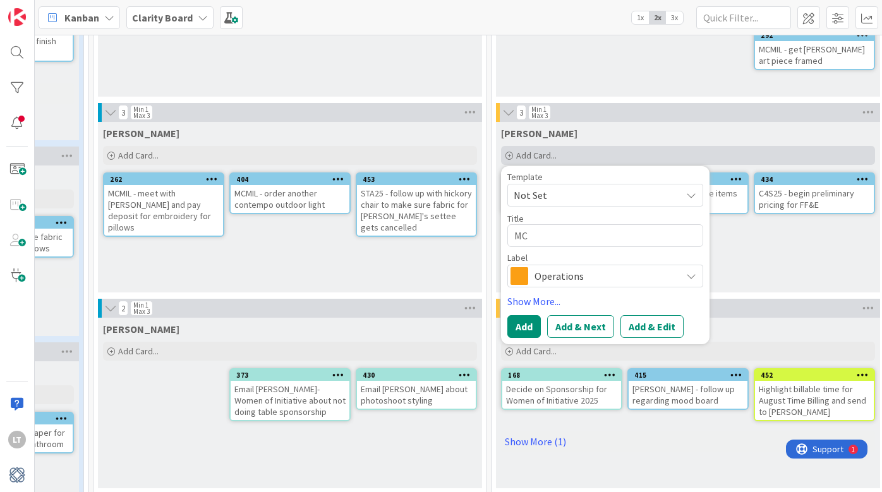
type textarea "MCM"
type textarea "x"
type textarea "MCMI"
type textarea "x"
type textarea "MCMIL"
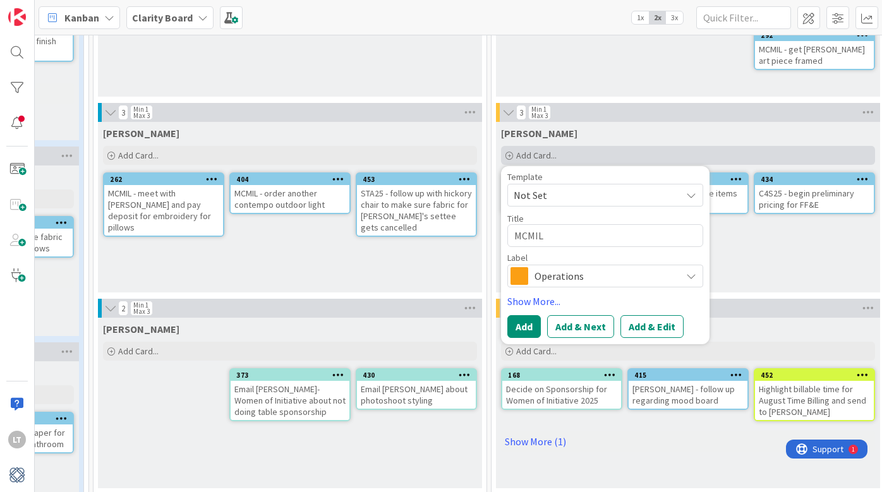
type textarea "x"
type textarea "MCMIL"
type textarea "x"
type textarea "MCMIL -"
type textarea "x"
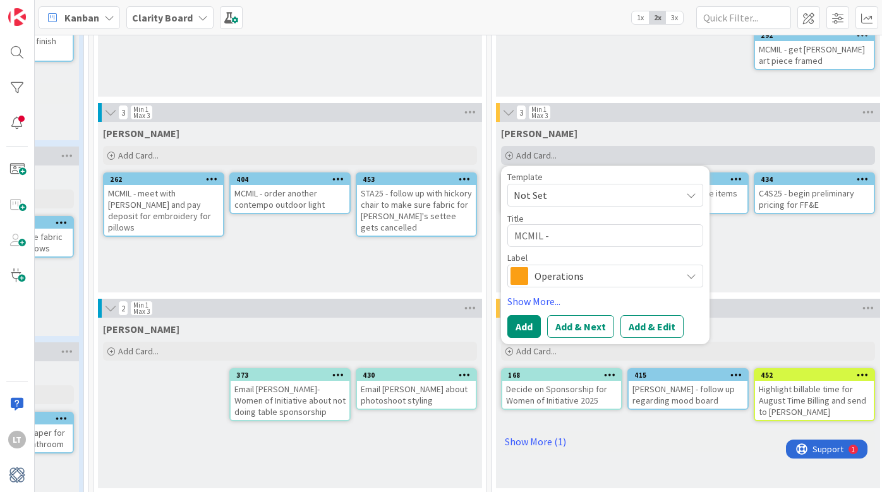
type textarea "MCMIL -m"
type textarea "x"
type textarea "MCMIL -m"
type textarea "x"
type textarea "MCMIL -m"
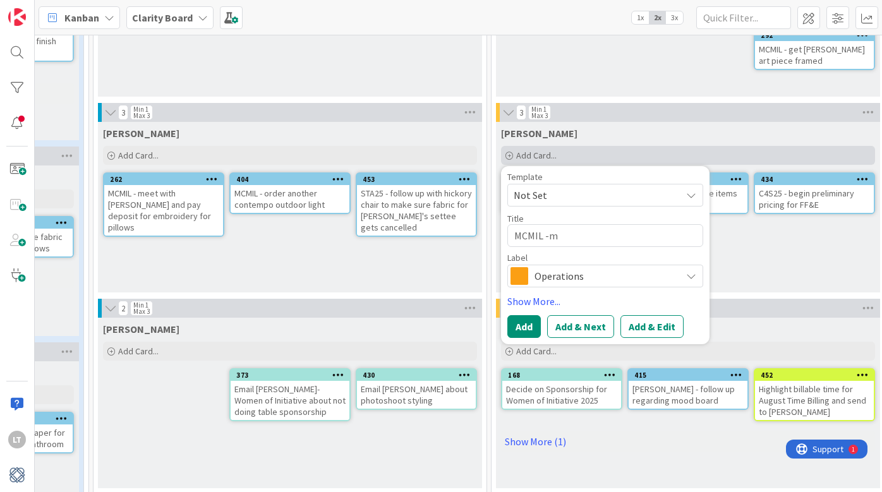
type textarea "x"
type textarea "MCMIL -"
type textarea "x"
type textarea "MCMIL -"
type textarea "x"
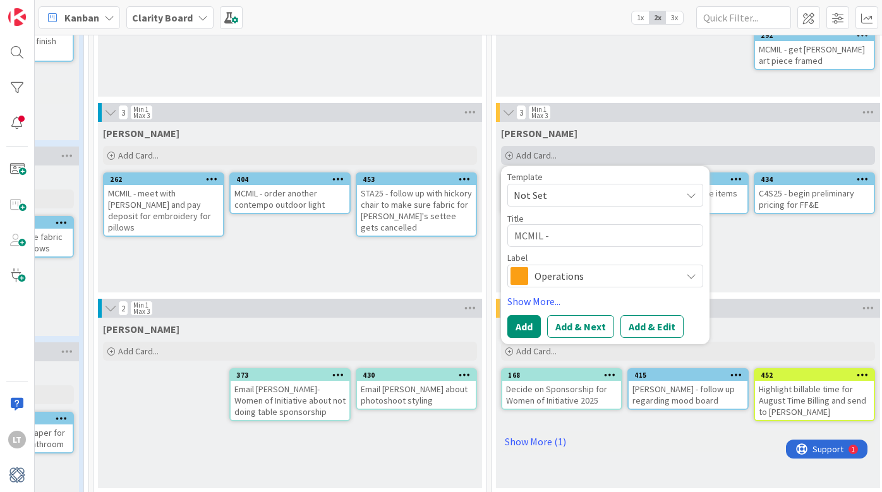
type textarea "MCMIL - l"
type textarea "x"
type textarea "MCMIL - le"
type textarea "x"
type textarea "MCMIL - let"
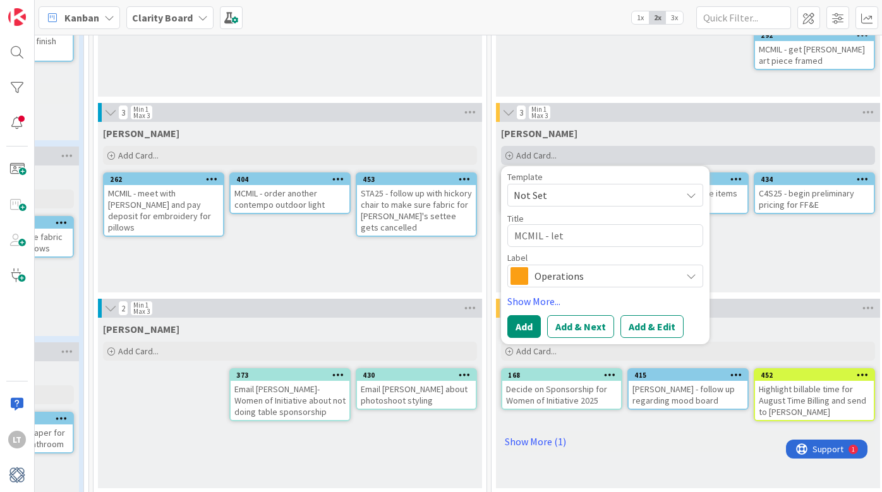
type textarea "x"
type textarea "MCMIL - let"
type textarea "x"
type textarea "MCMIL - let p"
type textarea "x"
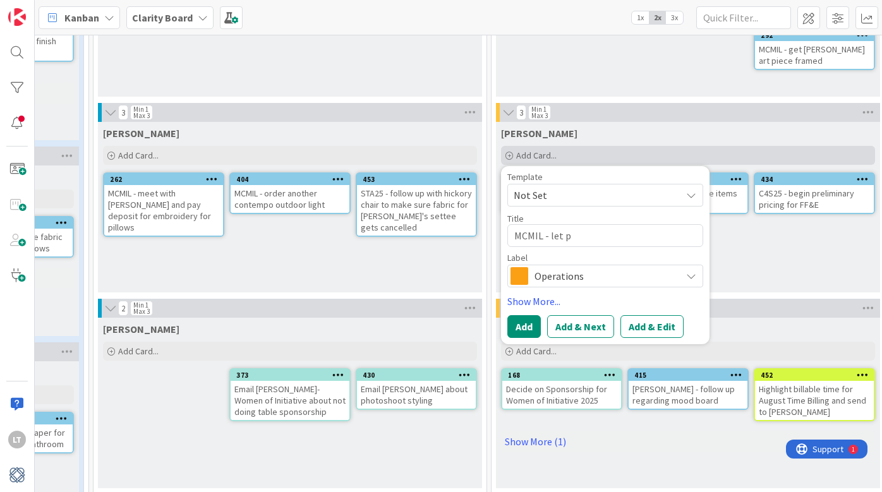
type textarea "MCMIL - let ph"
type textarea "x"
type textarea "MCMIL - let phi"
type textarea "x"
type textarea "MCMIL - let phil"
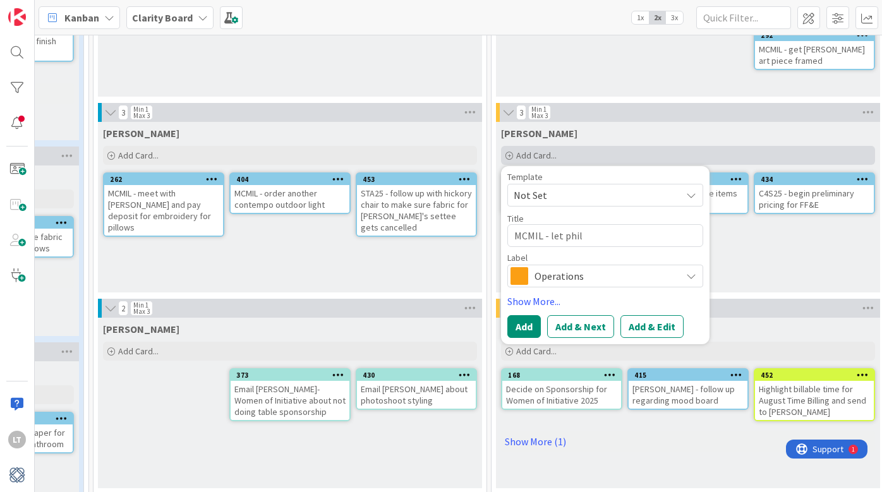
type textarea "x"
type textarea "MCMIL - let [PERSON_NAME]"
type textarea "x"
type textarea "MCMIL - let [PERSON_NAME]"
type textarea "x"
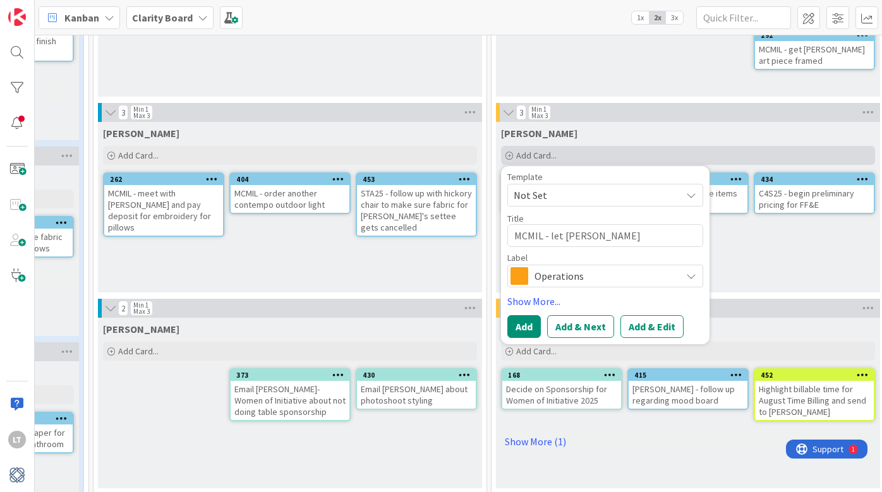
type textarea "MCMIL - let [PERSON_NAME] fr"
type textarea "x"
type textarea "MCMIL - let [PERSON_NAME]"
type textarea "x"
type textarea "MCMIL - let [PERSON_NAME] from"
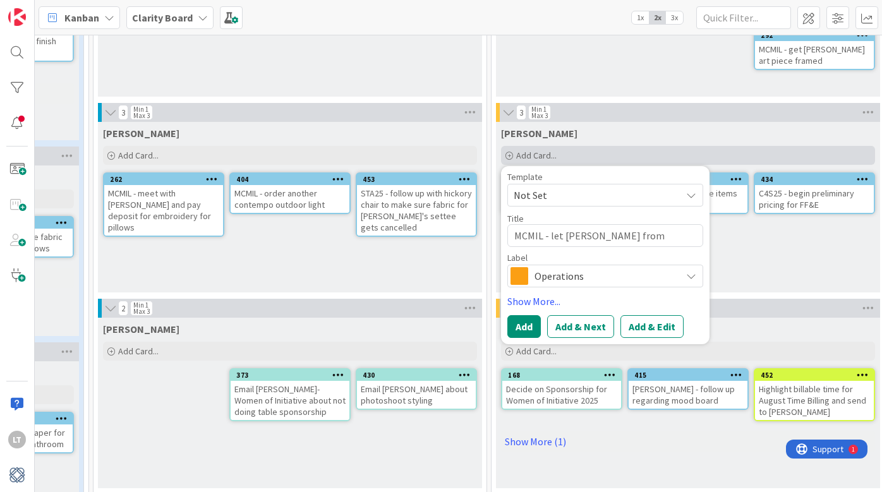
type textarea "x"
type textarea "MCMIL - let [PERSON_NAME] from p"
type textarea "x"
type textarea "MCMIL - let [PERSON_NAME] from pa"
type textarea "x"
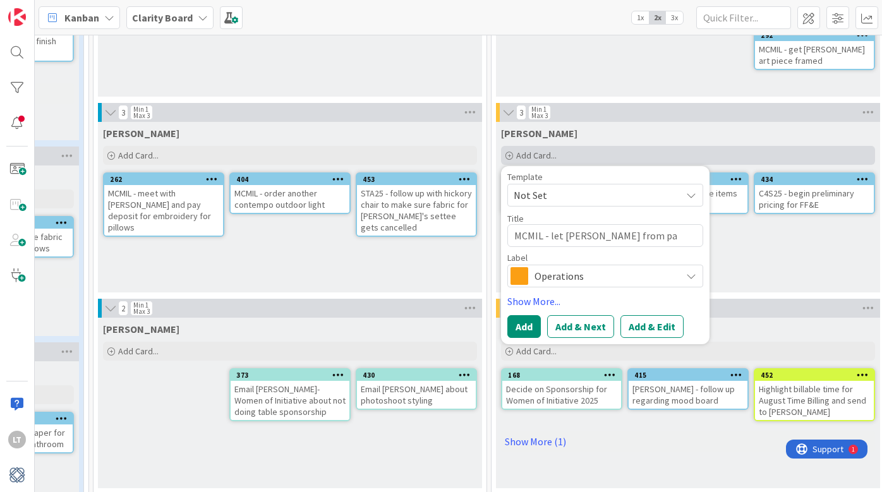
type textarea "MCMIL - let [PERSON_NAME] from pav"
type textarea "x"
type textarea "MCMIL - let [PERSON_NAME] from pavi"
type textarea "x"
type textarea "MCMIL - let [PERSON_NAME] from pavil"
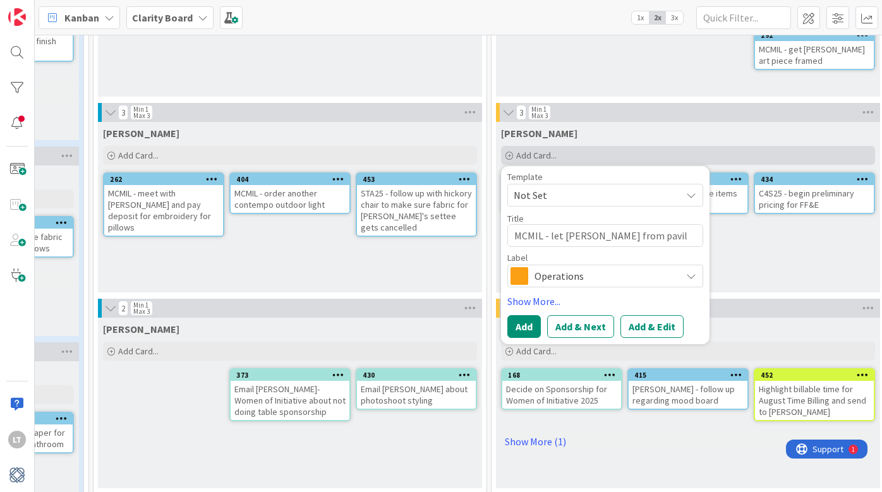
type textarea "x"
type textarea "MCMIL - let [PERSON_NAME] from pavili"
type textarea "x"
type textarea "MCMIL - let [PERSON_NAME] from pavilio"
type textarea "x"
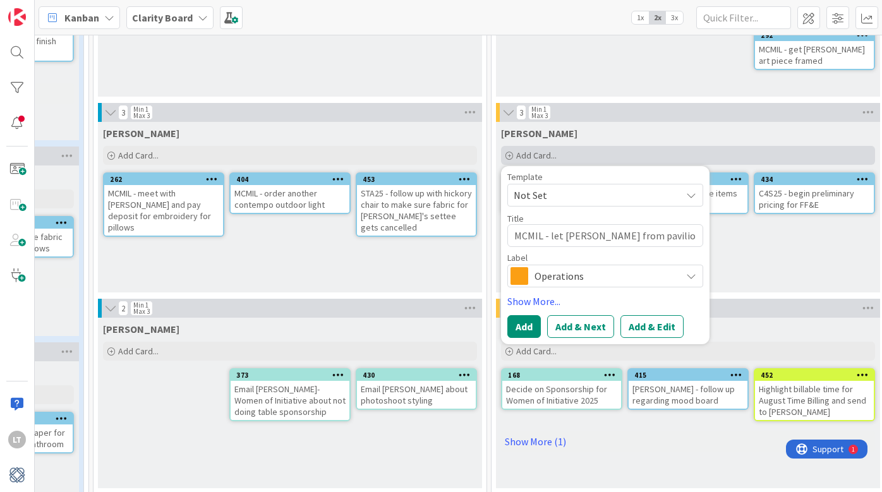
type textarea "MCMIL - let [PERSON_NAME] from pavilion"
type textarea "x"
type textarea "MCMIL - let [PERSON_NAME] from pavilion"
type textarea "x"
type textarea "MCMIL - let [PERSON_NAME] from pavilion k"
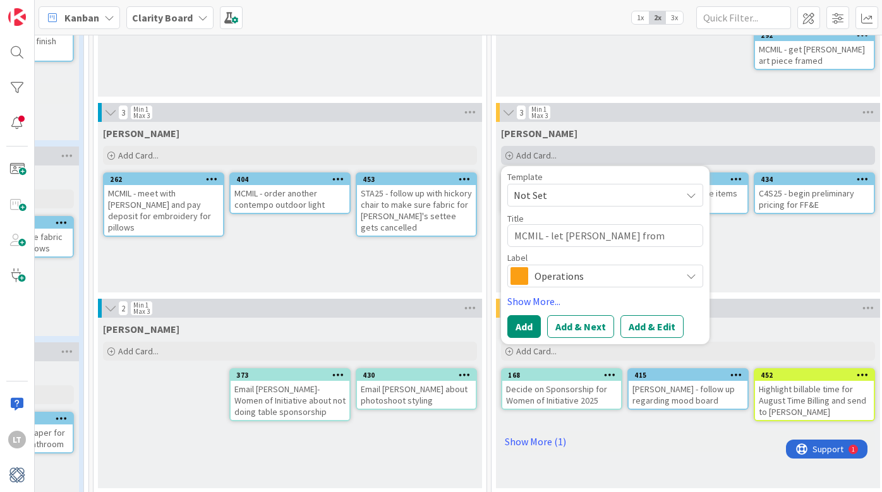
type textarea "x"
type textarea "MCMIL - let [PERSON_NAME] from pavilion kn"
type textarea "x"
type textarea "MCMIL - let [PERSON_NAME] from pavilion kno"
type textarea "x"
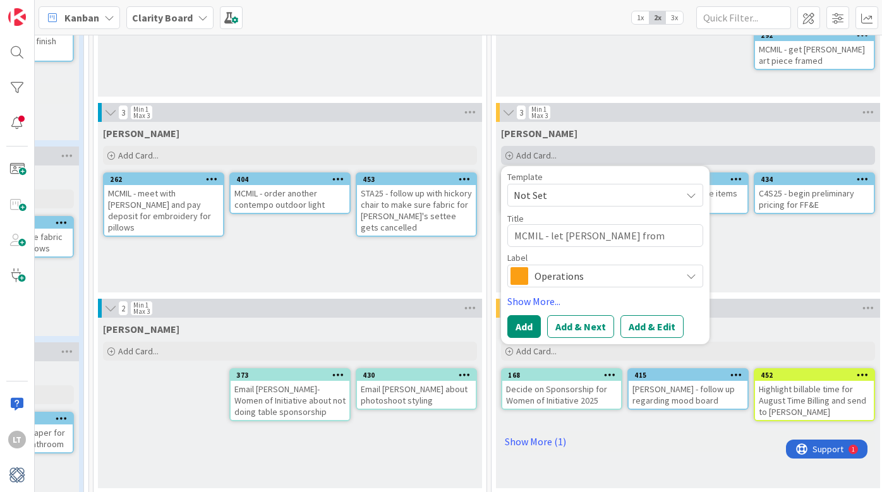
type textarea "MCMIL - let [PERSON_NAME] from pavilion know"
type textarea "x"
type textarea "MCMIL - let [PERSON_NAME] from pavilion know"
type textarea "x"
type textarea "MCMIL - let [PERSON_NAME] from pavilion know h"
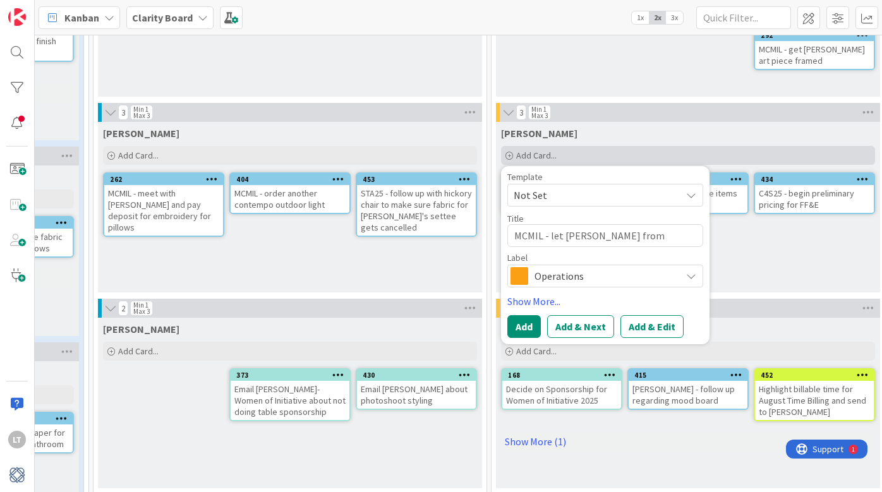
type textarea "x"
type textarea "MCMIL - let [PERSON_NAME] from pavilion know ha"
type textarea "x"
type textarea "MCMIL - let [PERSON_NAME] from pavilion know h"
type textarea "x"
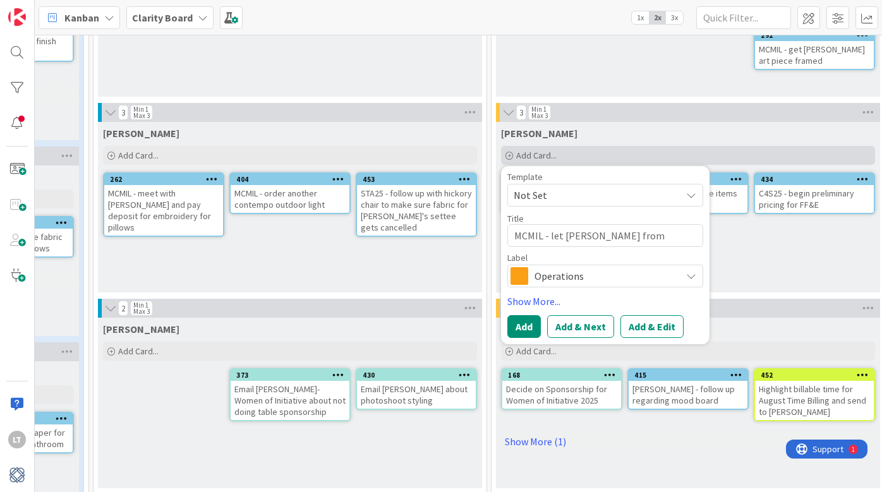
type textarea "MCMIL - let [PERSON_NAME] from pavilion know"
type textarea "x"
type textarea "MCMIL - let [PERSON_NAME] from pavilion know t"
type textarea "x"
type textarea "MCMIL - let [PERSON_NAME] from pavilion know th"
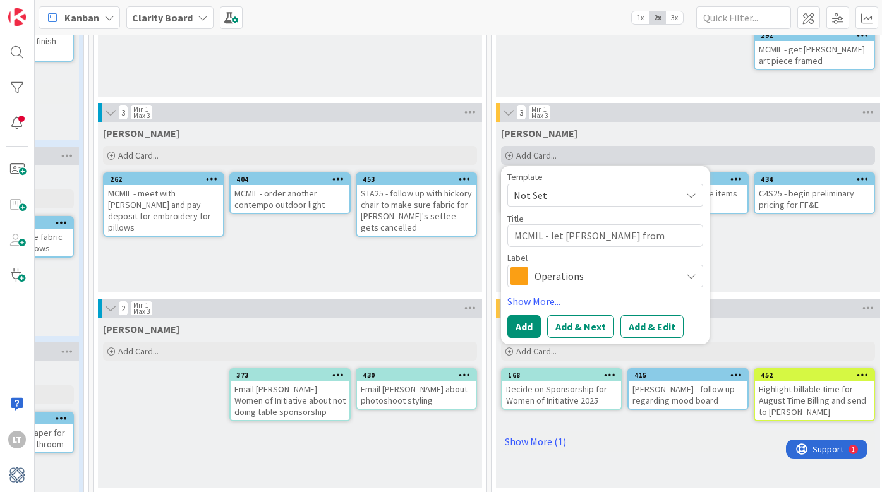
type textarea "x"
type textarea "MCMIL - let [PERSON_NAME] from pavilion know tha"
type textarea "x"
type textarea "MCMIL - let [PERSON_NAME] from pavilion know that"
type textarea "x"
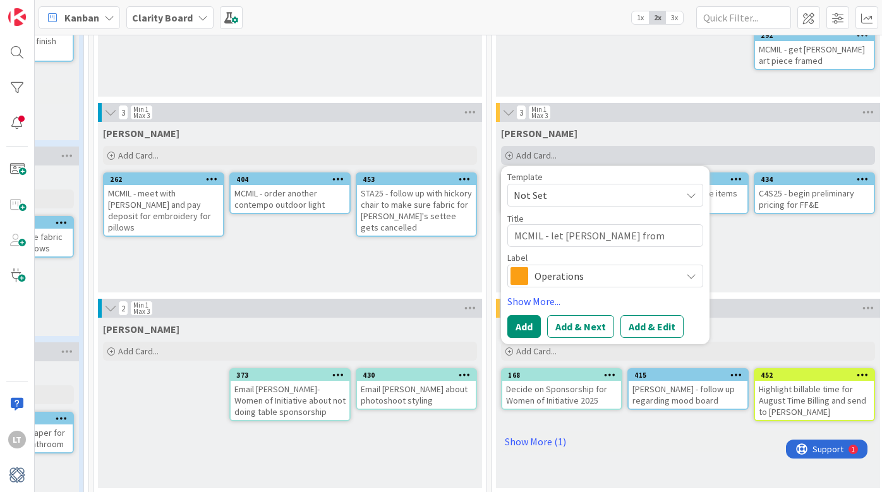
type textarea "MCMIL - let [PERSON_NAME] from pavilion know that"
type textarea "x"
type textarea "MCMIL - let [PERSON_NAME] from pavilion know that w"
type textarea "x"
type textarea "MCMIL - let [PERSON_NAME] from pavilion know that we"
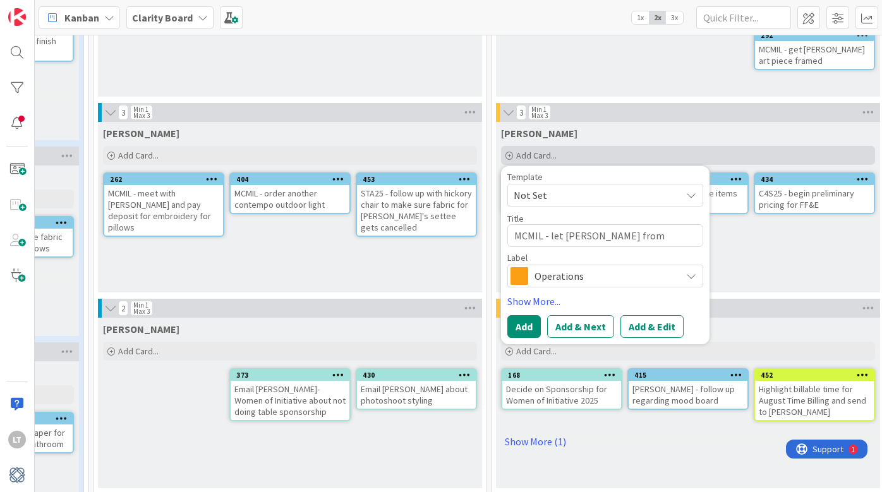
type textarea "x"
type textarea "MCMIL - let [PERSON_NAME] from pavilion know that we"
type textarea "x"
type textarea "MCMIL - let [PERSON_NAME] from pavilion know that we n"
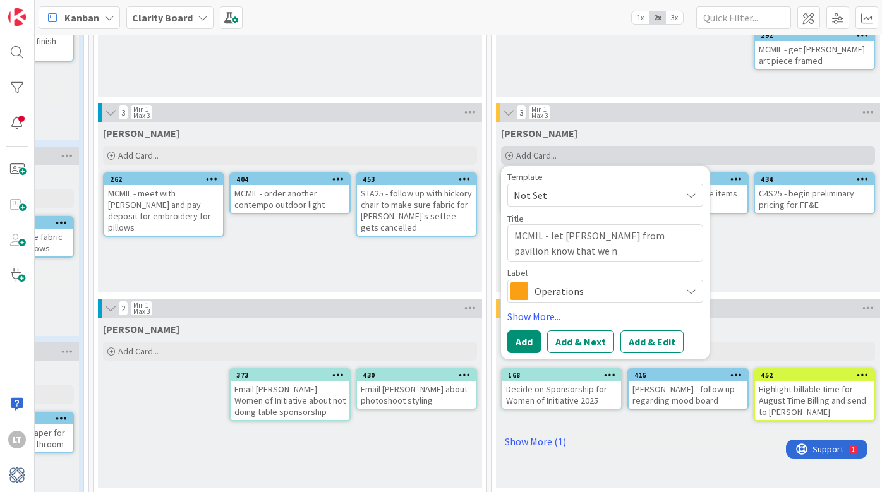
type textarea "x"
type textarea "MCMIL - let [PERSON_NAME] from pavilion know that we no"
type textarea "x"
type textarea "MCMIL - let [PERSON_NAME] from pavilion know that we no"
type textarea "x"
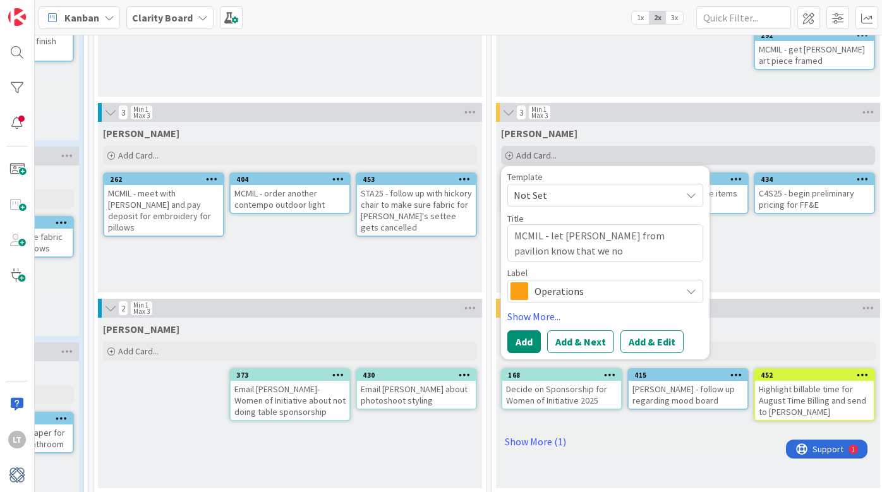
type textarea "MCMIL - let [PERSON_NAME] from pavilion know that we no l"
type textarea "x"
type textarea "MCMIL - let [PERSON_NAME] from pavilion know that we no lo"
type textarea "x"
type textarea "MCMIL - let [PERSON_NAME] from pavilion know that we no lon"
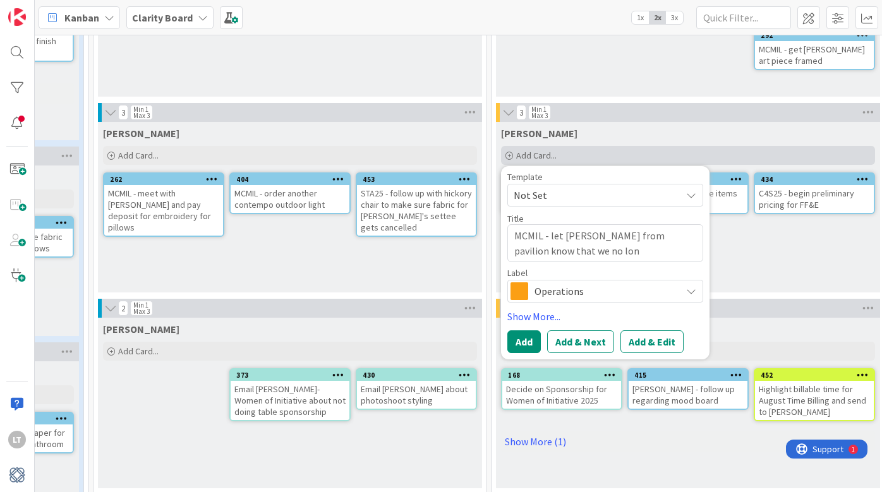
type textarea "x"
type textarea "MCMIL - let [PERSON_NAME] from pavilion know that we no long"
type textarea "x"
type textarea "MCMIL - let [PERSON_NAME] from pavilion know that we no longe"
type textarea "x"
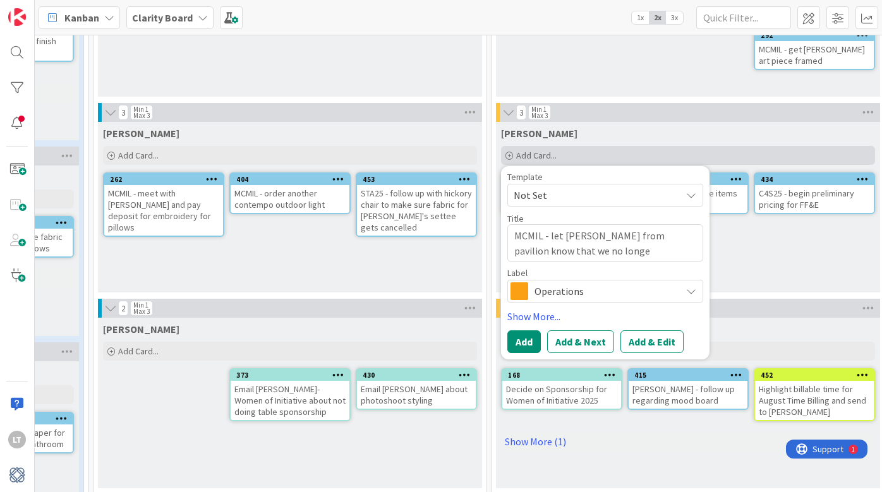
type textarea "MCMIL - let [PERSON_NAME] from pavilion know that we no longer"
type textarea "x"
type textarea "MCMIL - let [PERSON_NAME] from pavilion know that we no longer"
type textarea "x"
type textarea "MCMIL - let [PERSON_NAME] from pavilion know that we no longer n"
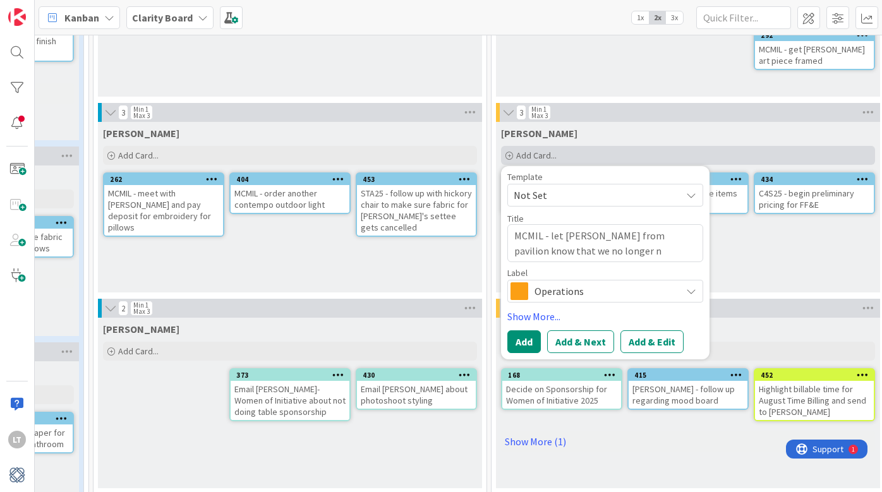
type textarea "x"
type textarea "MCMIL - let [PERSON_NAME] from pavilion know that we no longer ne"
type textarea "x"
type textarea "MCMIL - let [PERSON_NAME] from pavilion know that we no longer nee"
type textarea "x"
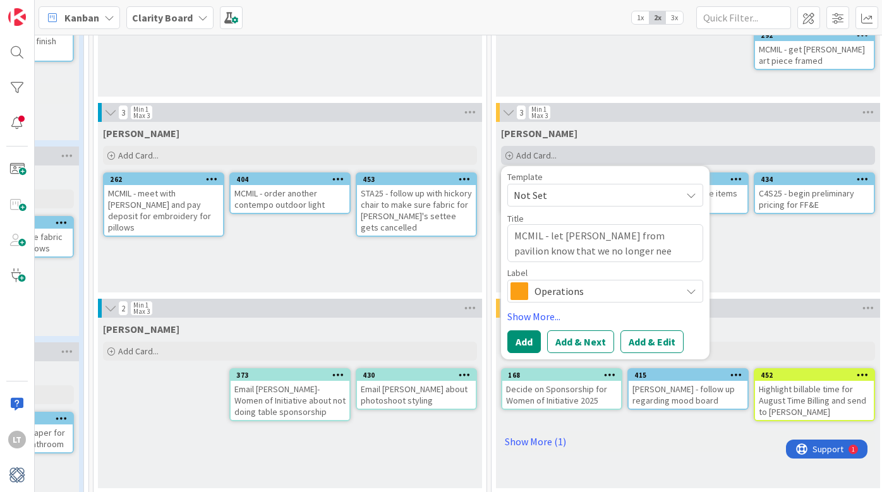
type textarea "MCMIL - let [PERSON_NAME] from pavilion know that we no longer need"
type textarea "x"
type textarea "MCMIL - let [PERSON_NAME] from pavilion know that we no longer need"
type textarea "x"
type textarea "MCMIL - let [PERSON_NAME] from pavilion know that we no longer need r"
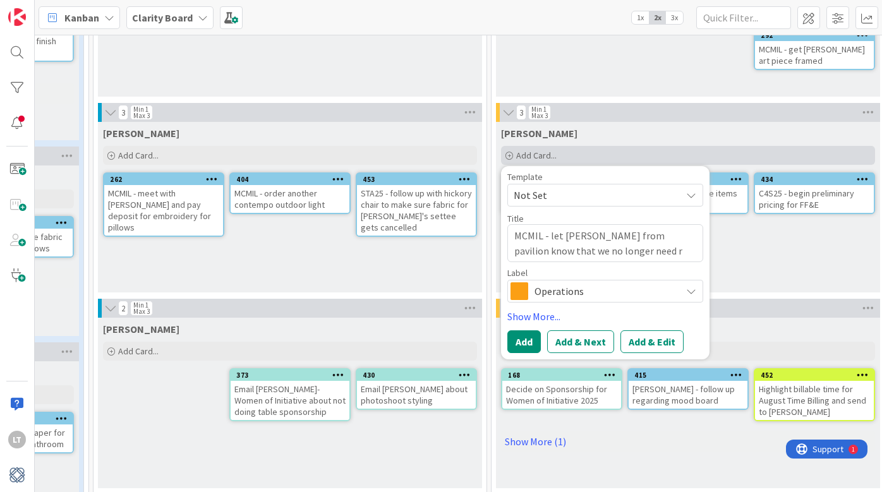
type textarea "x"
type textarea "MCMIL - let [PERSON_NAME] from pavilion know that we no longer need re"
type textarea "x"
type textarea "MCMIL - let [PERSON_NAME] from pavilion know that we no longer need rep"
type textarea "x"
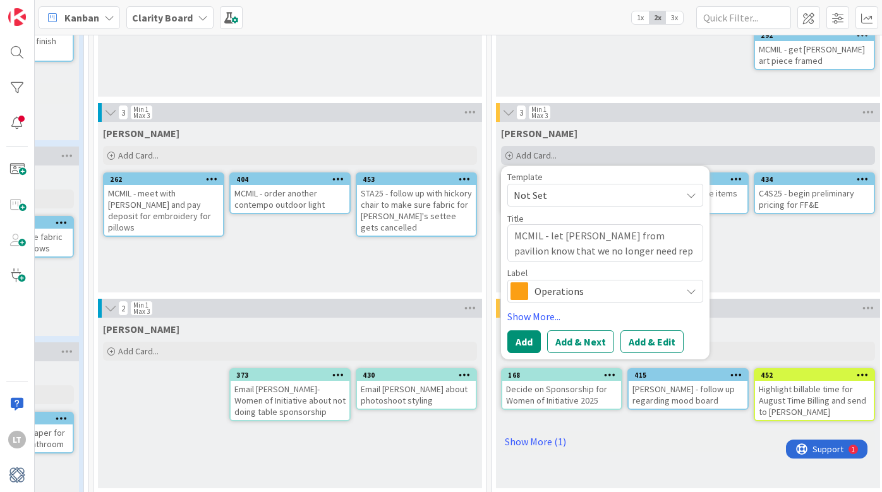
type textarea "MCMIL - let [PERSON_NAME] from pavilion know that we no longer need repa"
type textarea "x"
type textarea "MCMIL - let [PERSON_NAME] from pavilion know that we no longer need repar"
type textarea "x"
type textarea "MCMIL - let [PERSON_NAME] from pavilion know that we no longer need repari"
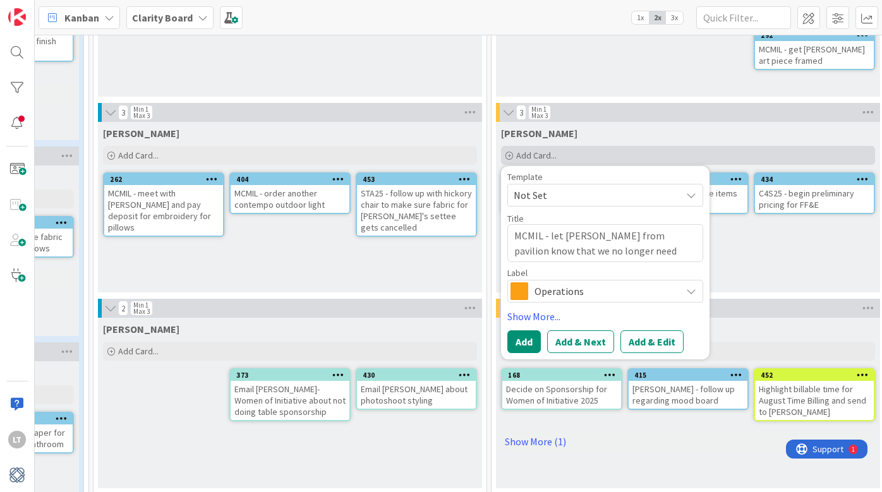
type textarea "x"
type textarea "MCMIL - let [PERSON_NAME] from pavilion know that we no longer need reparis"
type textarea "x"
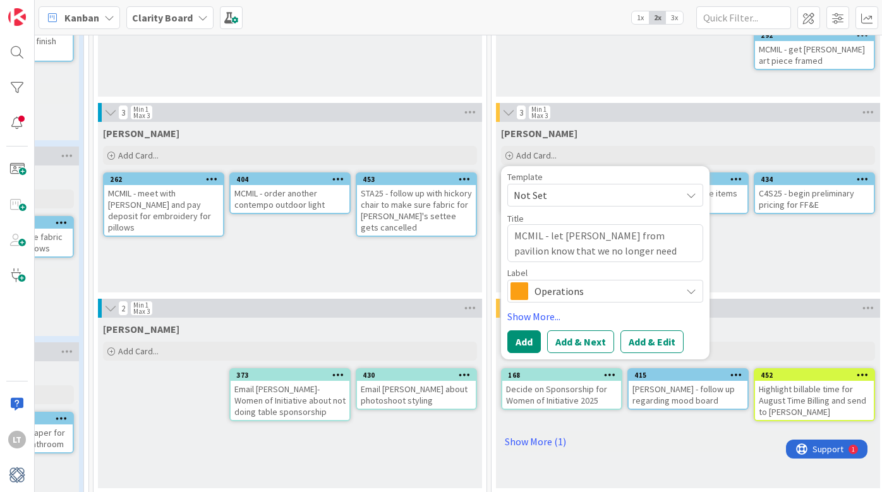
type textarea "MCMIL - let [PERSON_NAME] from pavilion know that we no longer need repairs"
click at [546, 297] on span "Operations" at bounding box center [605, 292] width 140 height 18
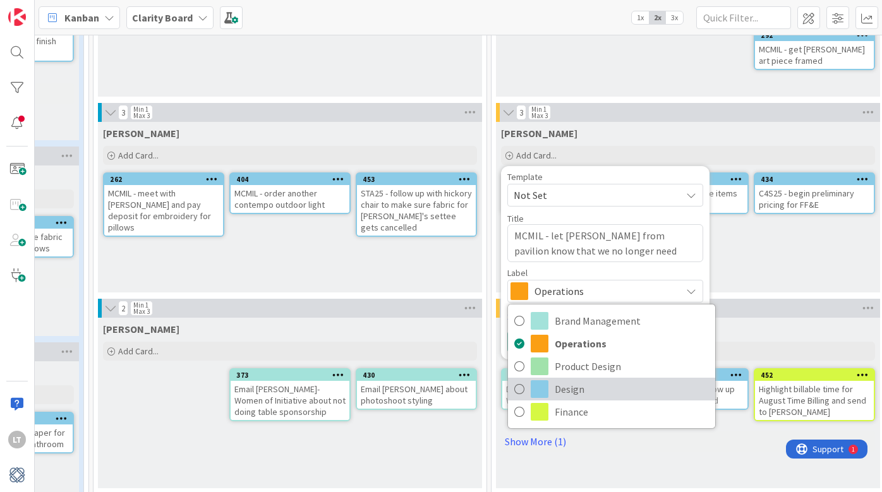
click at [531, 393] on span at bounding box center [540, 389] width 18 height 18
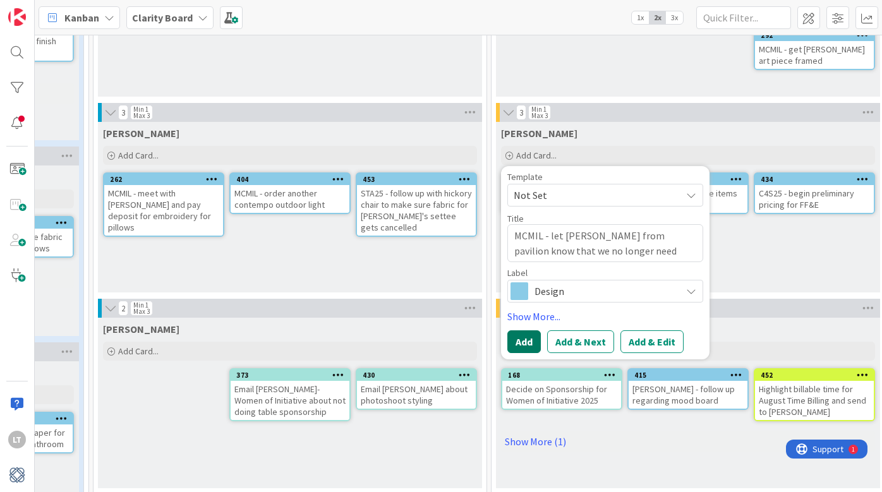
click at [521, 343] on button "Add" at bounding box center [524, 342] width 33 height 23
type textarea "x"
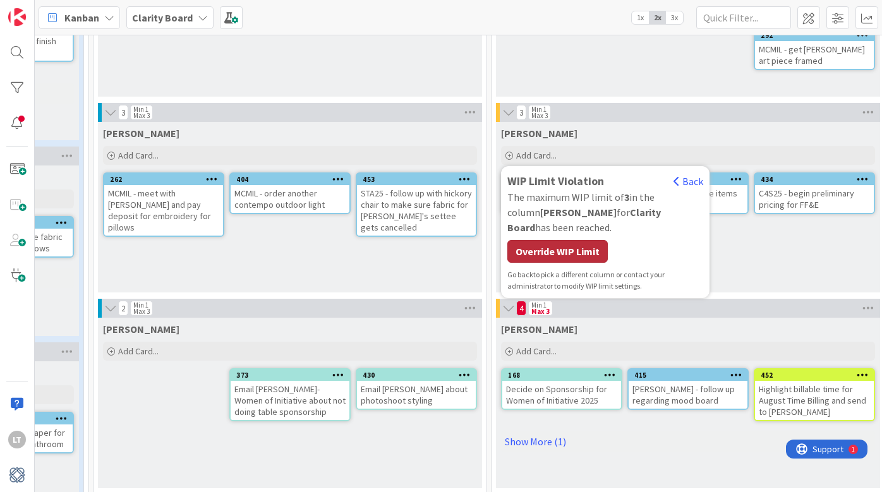
click at [589, 240] on div "Override WIP Limit" at bounding box center [558, 251] width 100 height 23
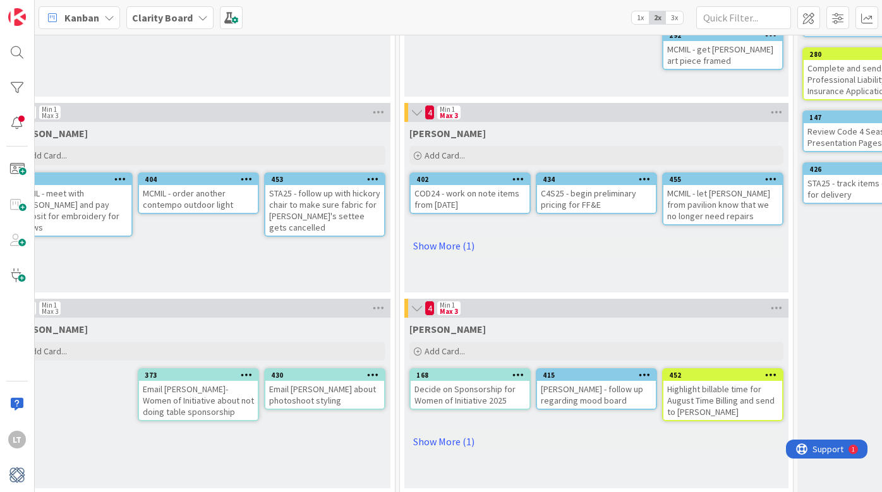
scroll to position [192, 703]
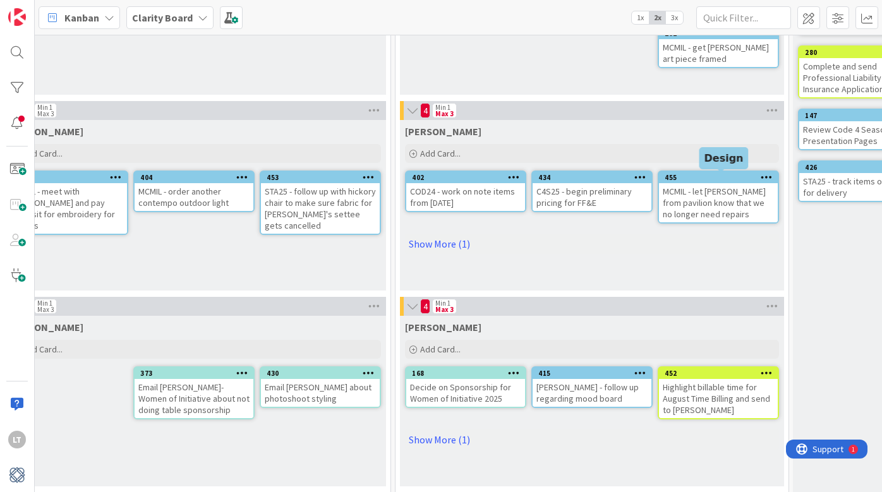
click at [702, 177] on div "455" at bounding box center [721, 177] width 113 height 9
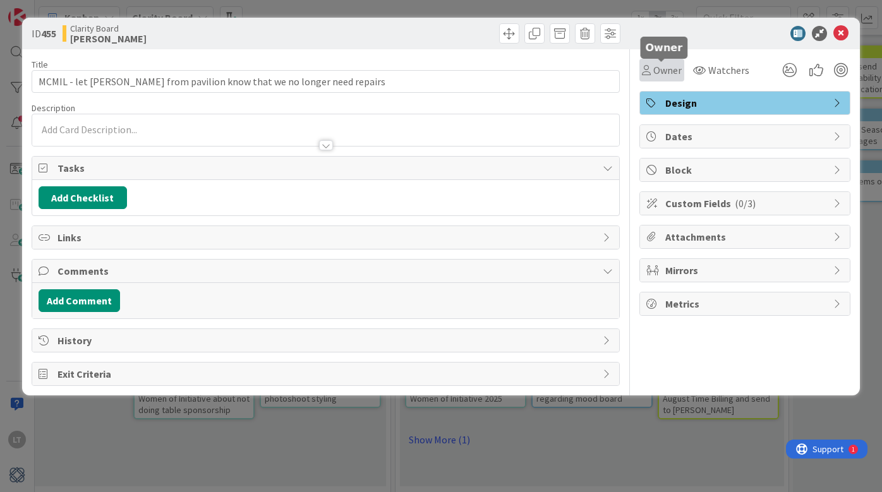
click at [652, 73] on div "Owner" at bounding box center [662, 70] width 40 height 15
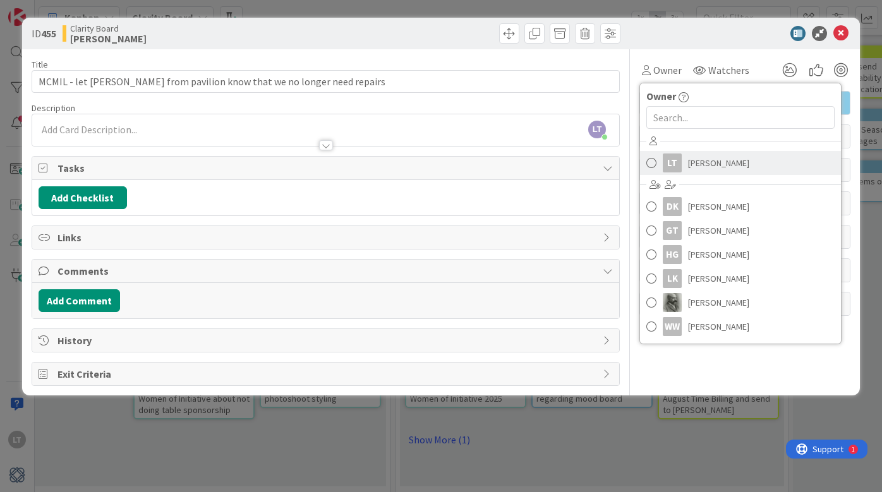
click at [659, 169] on link "LT [PERSON_NAME]" at bounding box center [740, 163] width 201 height 24
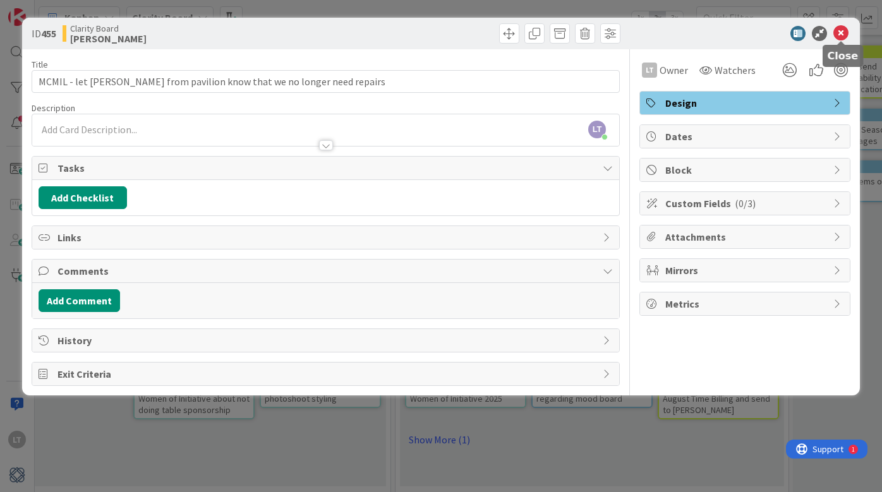
click at [850, 36] on div at bounding box center [739, 33] width 224 height 15
click at [842, 35] on icon at bounding box center [841, 33] width 15 height 15
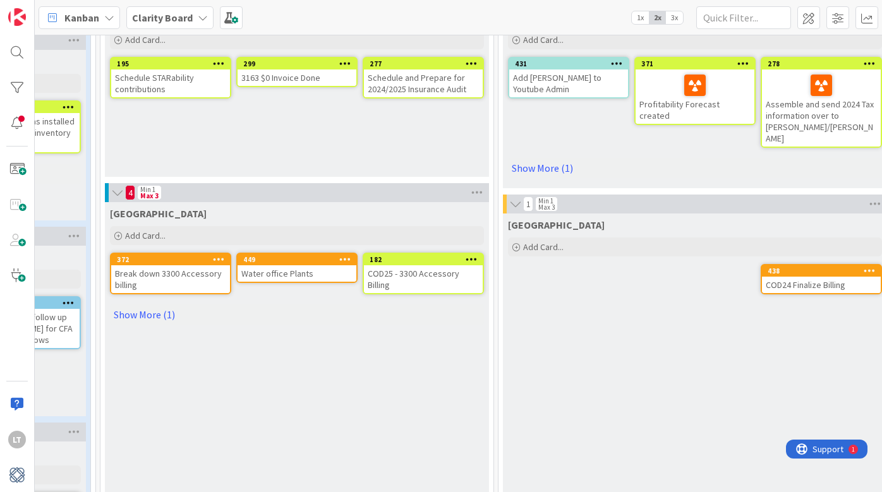
scroll to position [894, 600]
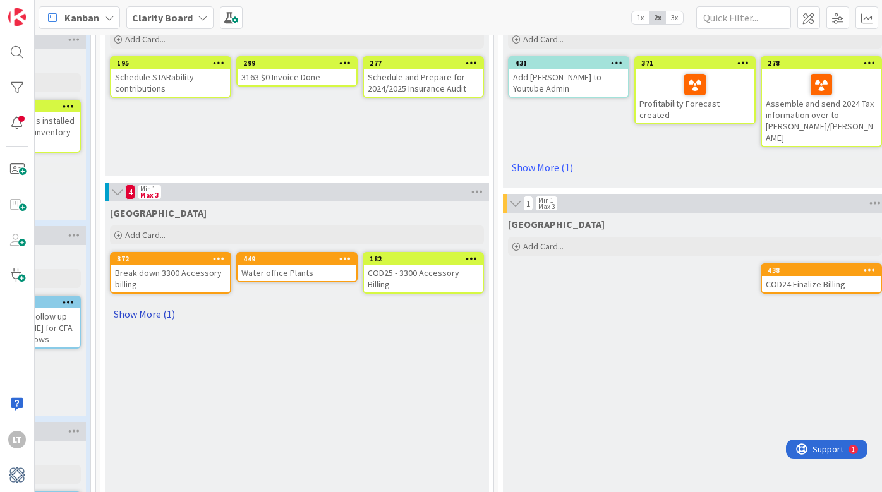
click at [159, 314] on link "Show More (1)" at bounding box center [297, 314] width 374 height 20
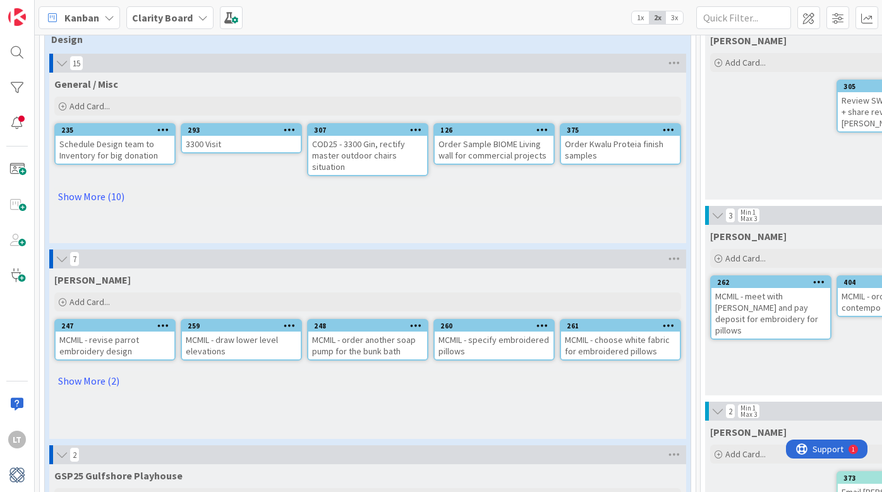
scroll to position [80, 0]
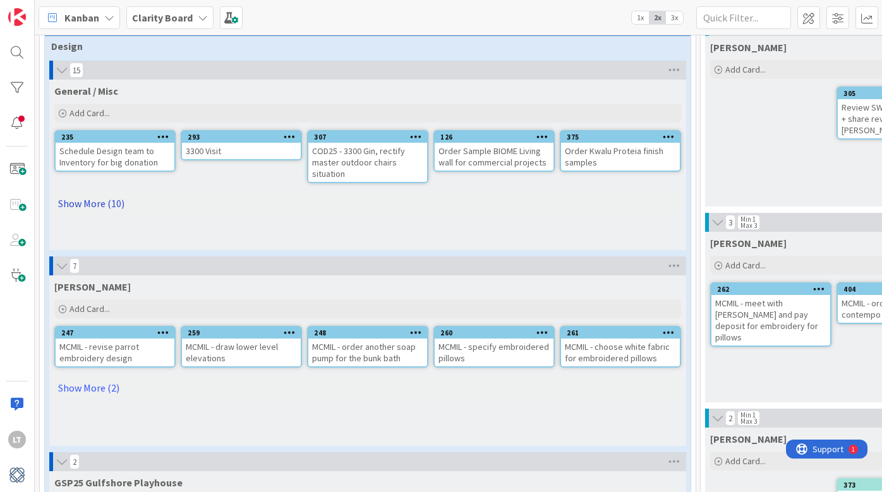
click at [92, 202] on link "Show More (10)" at bounding box center [367, 203] width 627 height 20
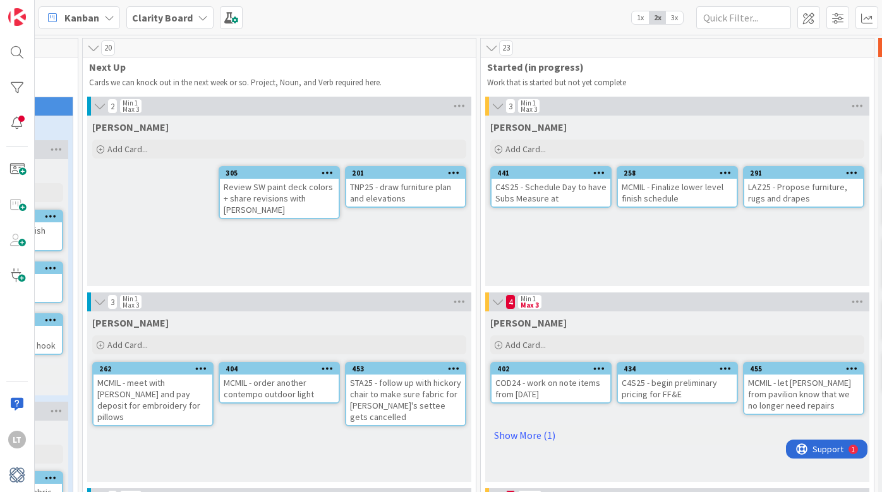
scroll to position [0, 618]
click at [519, 439] on link "Show More (1)" at bounding box center [677, 435] width 374 height 20
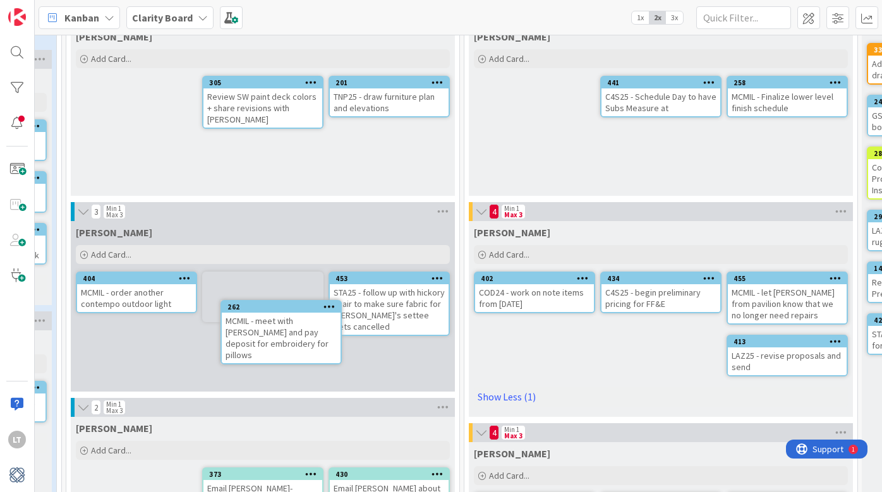
scroll to position [90, 614]
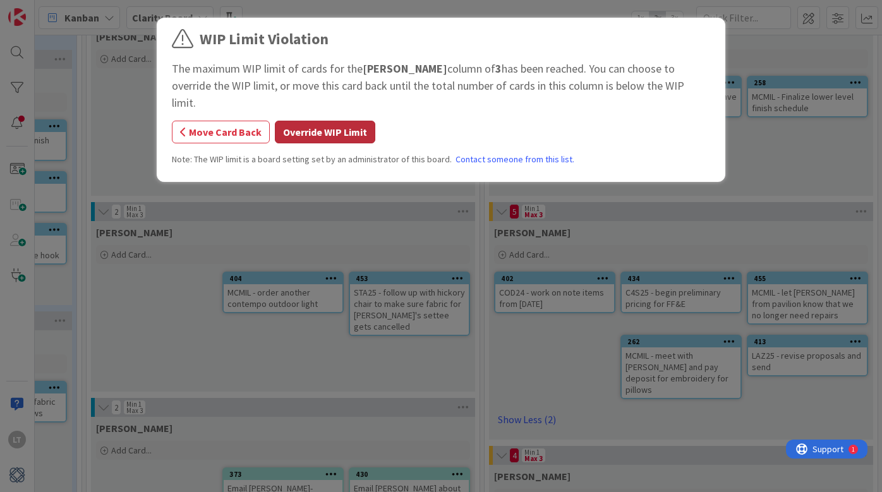
click at [343, 121] on button "Override WIP Limit" at bounding box center [325, 132] width 100 height 23
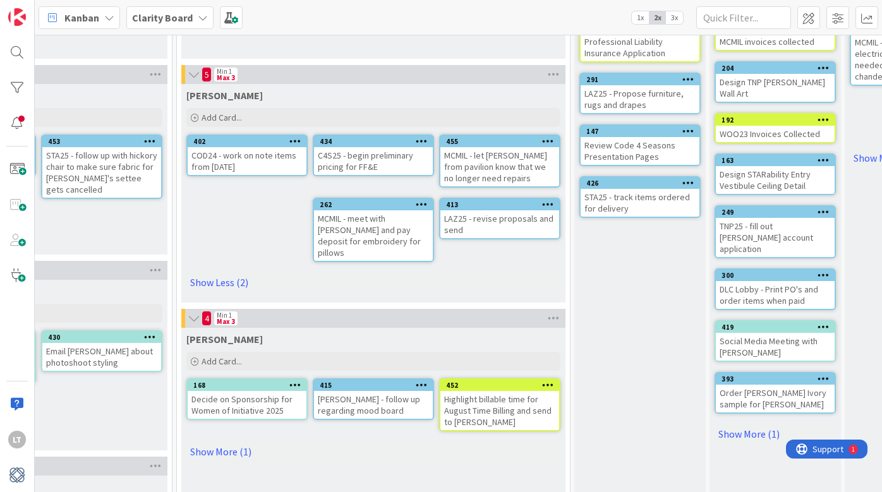
scroll to position [223, 922]
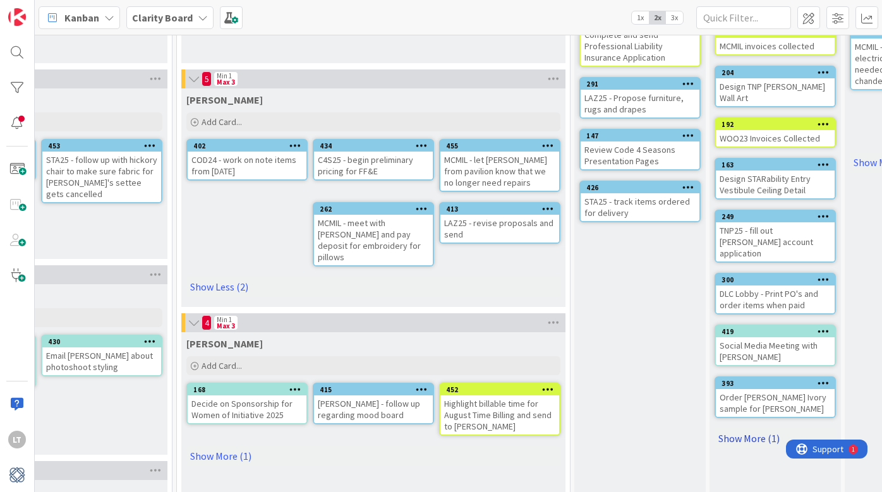
click at [748, 429] on link "Show More (1)" at bounding box center [775, 439] width 121 height 20
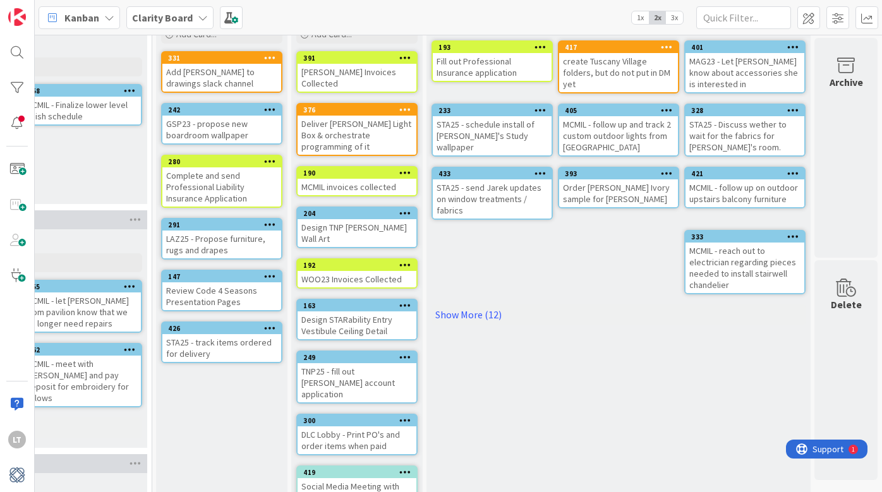
scroll to position [71, 1341]
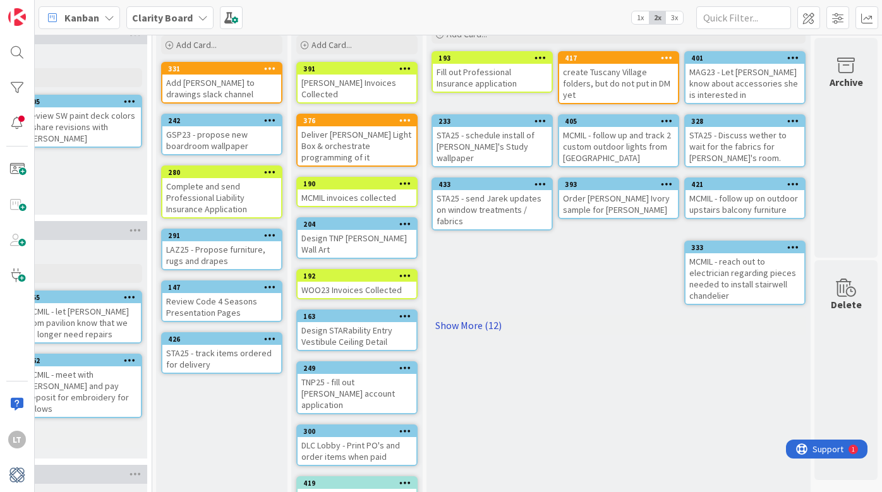
click at [487, 331] on link "Show More (12)" at bounding box center [619, 325] width 374 height 20
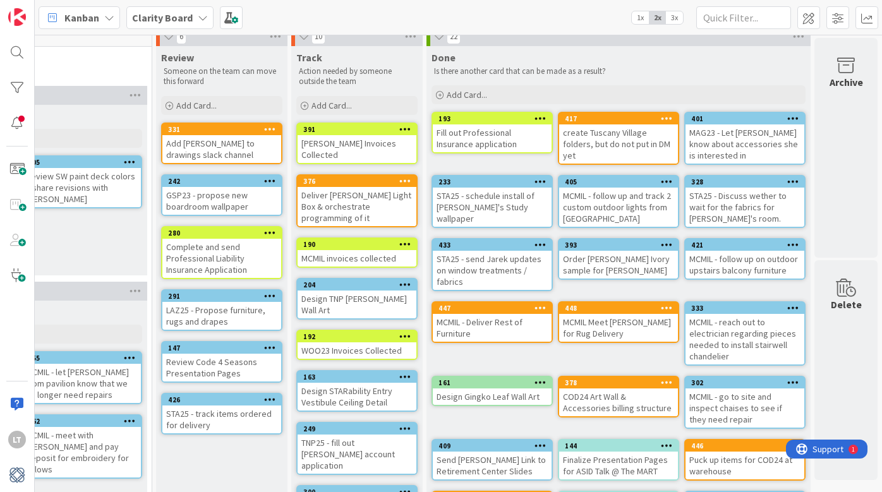
scroll to position [0, 1341]
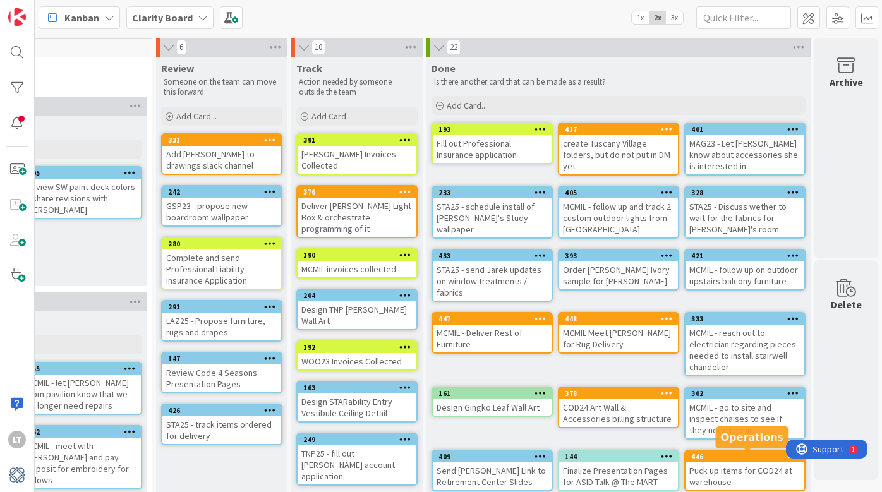
click at [729, 460] on div "446" at bounding box center [747, 457] width 113 height 9
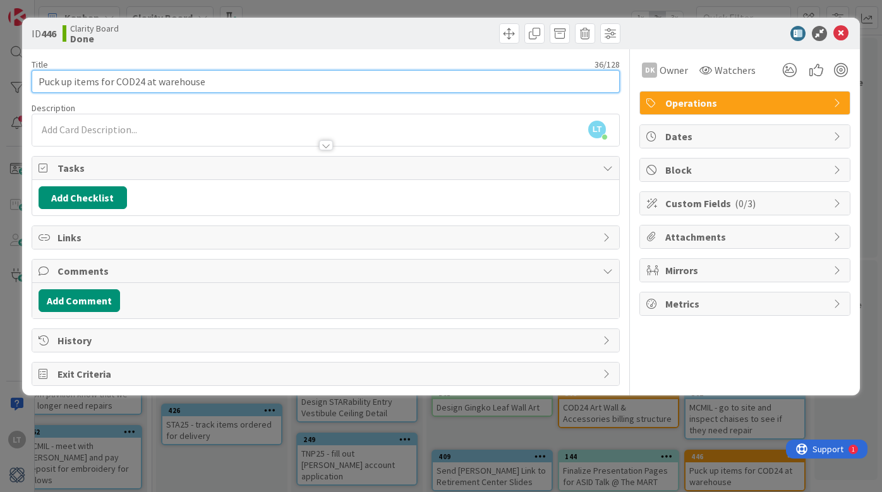
click at [52, 82] on input "Puck up items for COD24 at warehouse" at bounding box center [326, 81] width 588 height 23
type input "Pick up items for COD24 at warehouse"
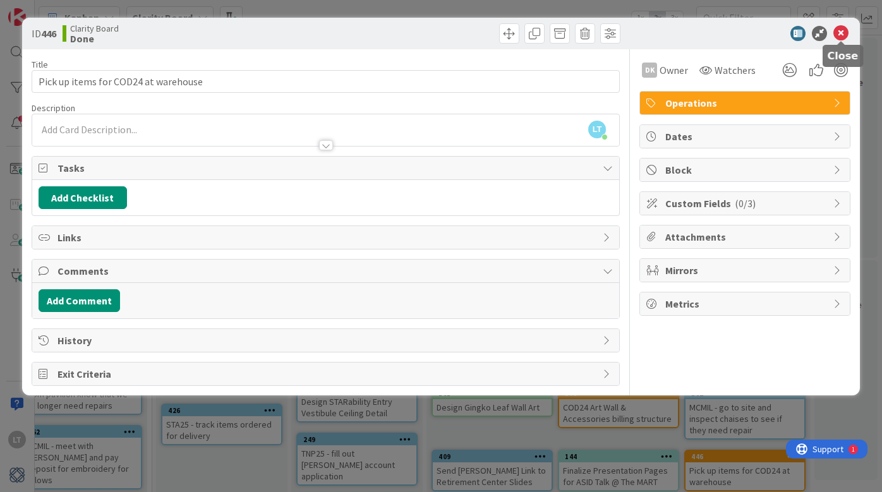
click at [844, 33] on icon at bounding box center [841, 33] width 15 height 15
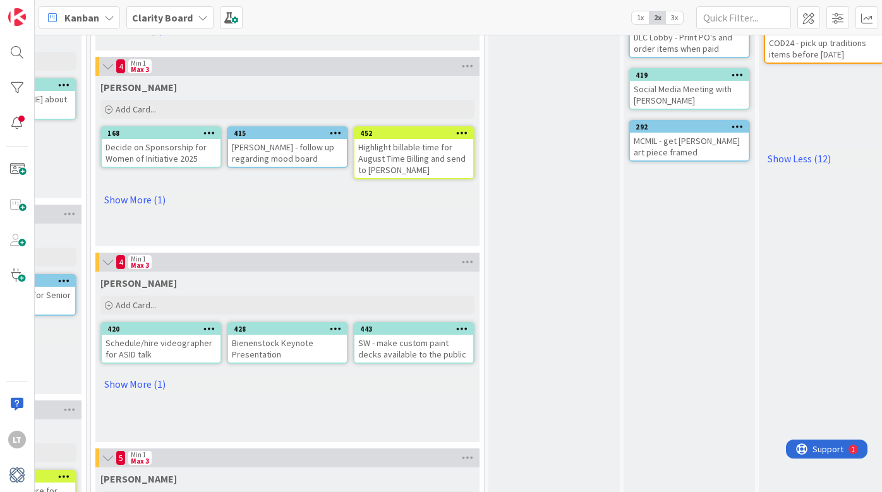
scroll to position [487, 1008]
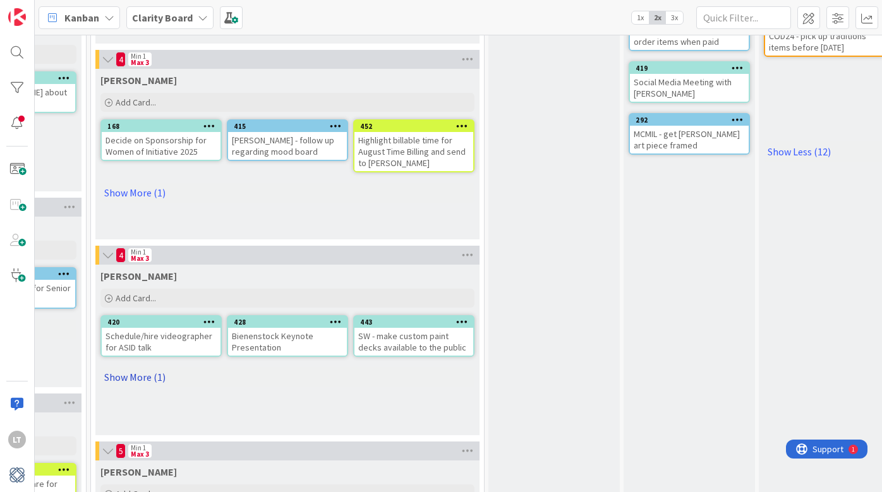
click at [122, 369] on link "Show More (1)" at bounding box center [287, 377] width 374 height 20
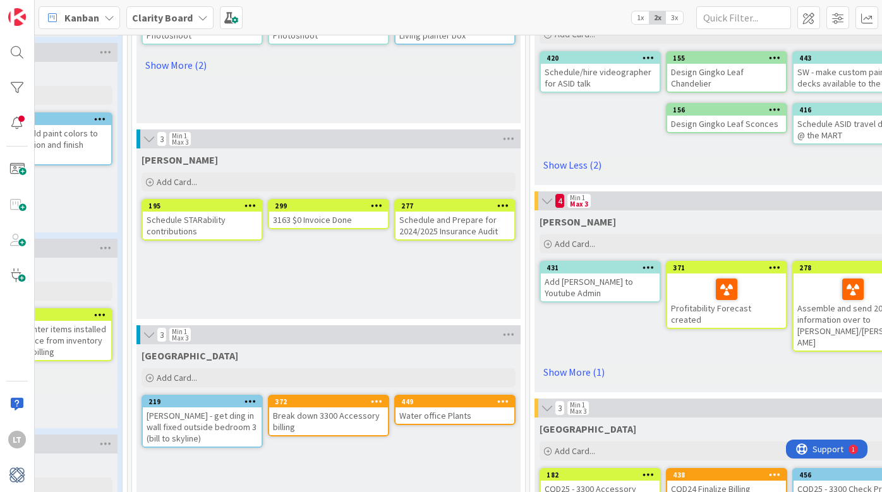
scroll to position [738, 569]
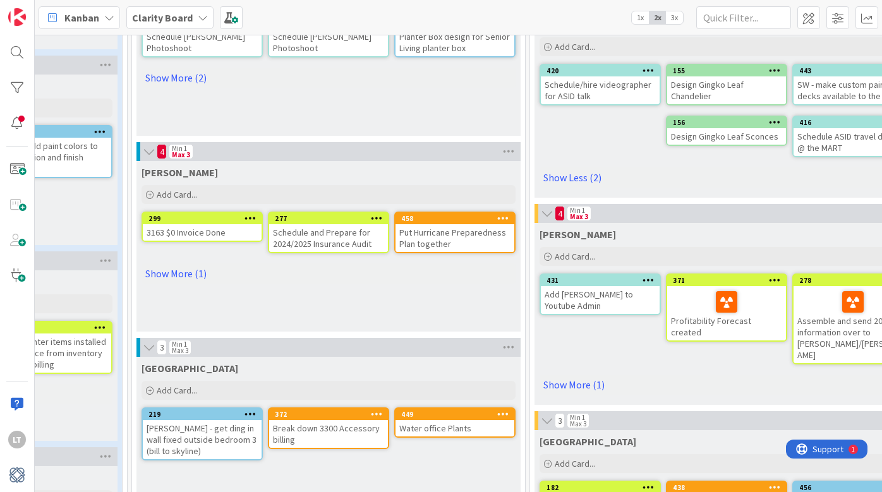
click at [438, 214] on div "458" at bounding box center [455, 218] width 119 height 11
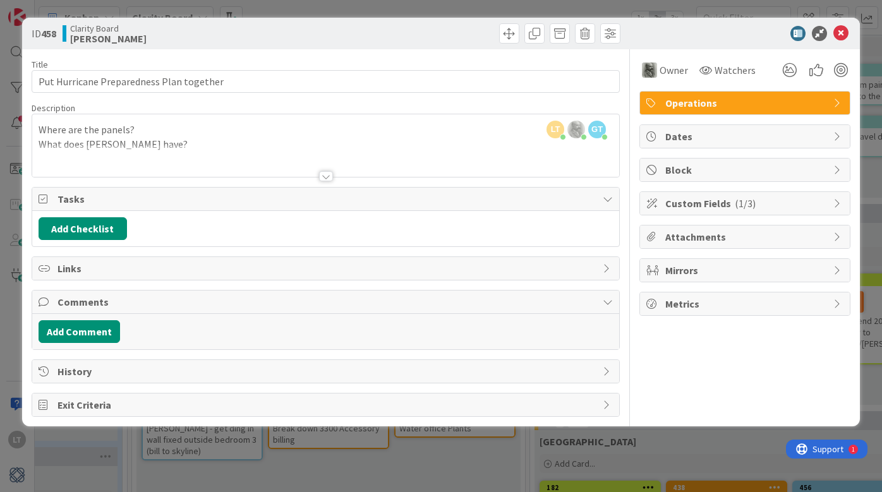
click at [322, 175] on div at bounding box center [326, 176] width 14 height 10
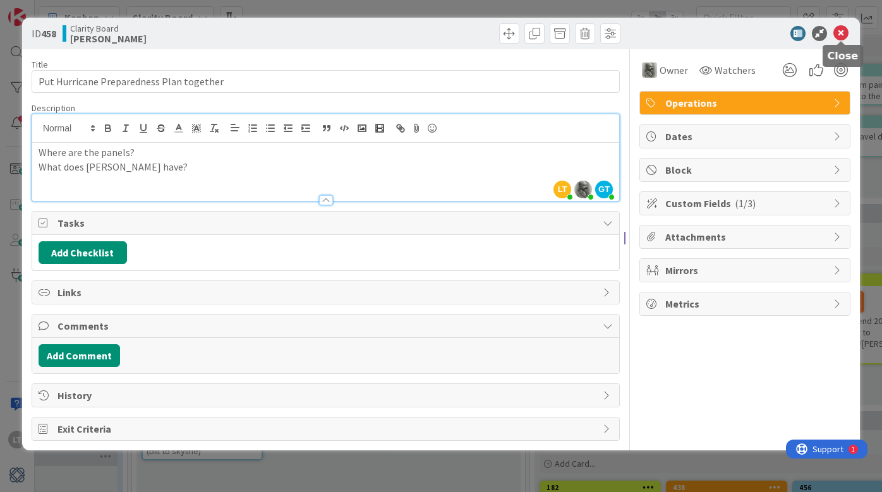
click at [840, 33] on icon at bounding box center [841, 33] width 15 height 15
